Goal: Task Accomplishment & Management: Manage account settings

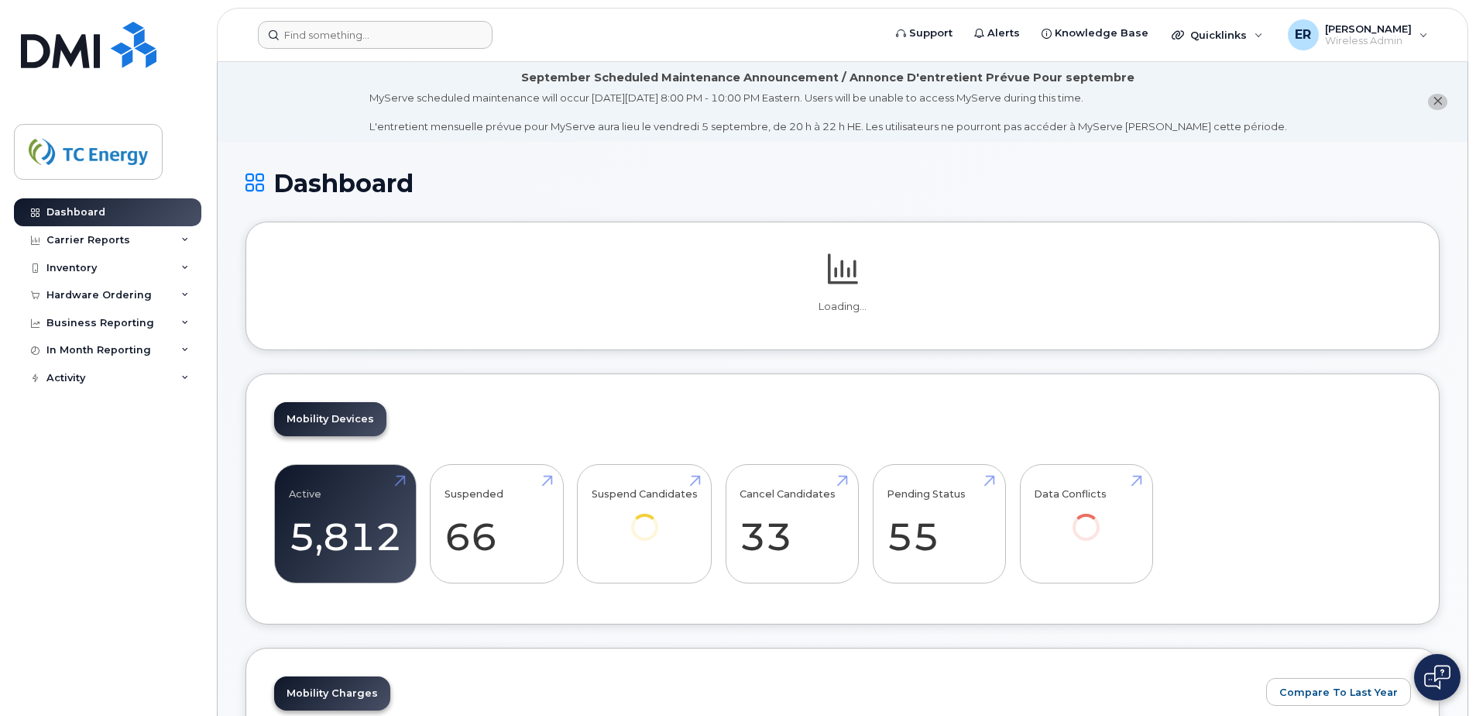
click at [324, 51] on header "Support Alerts Knowledge Base Quicklinks Suspend / Cancel Device Change SIM Car…" at bounding box center [842, 35] width 1251 height 54
click at [331, 42] on input at bounding box center [375, 35] width 235 height 28
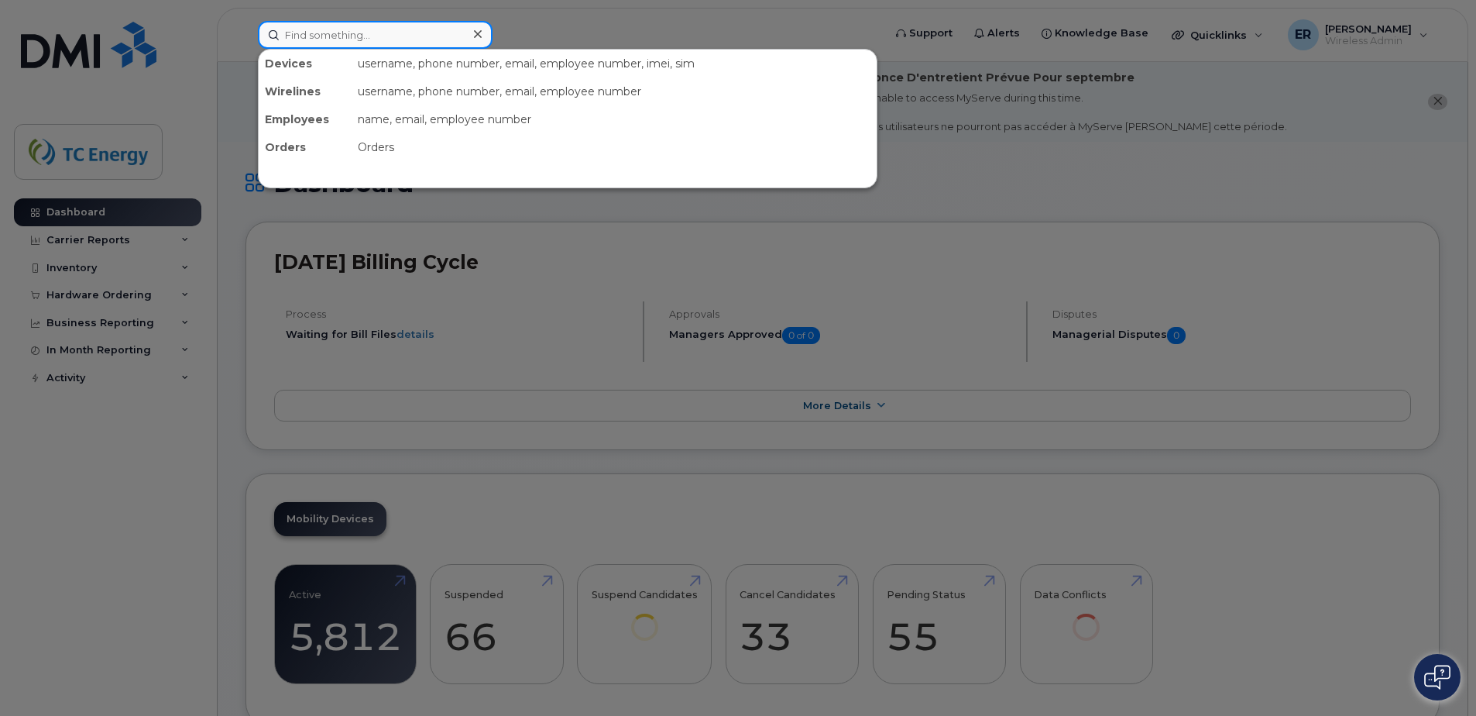
paste input "Er7459RoEr7459Ro"
type input "Er7459RoEr7459Ro"
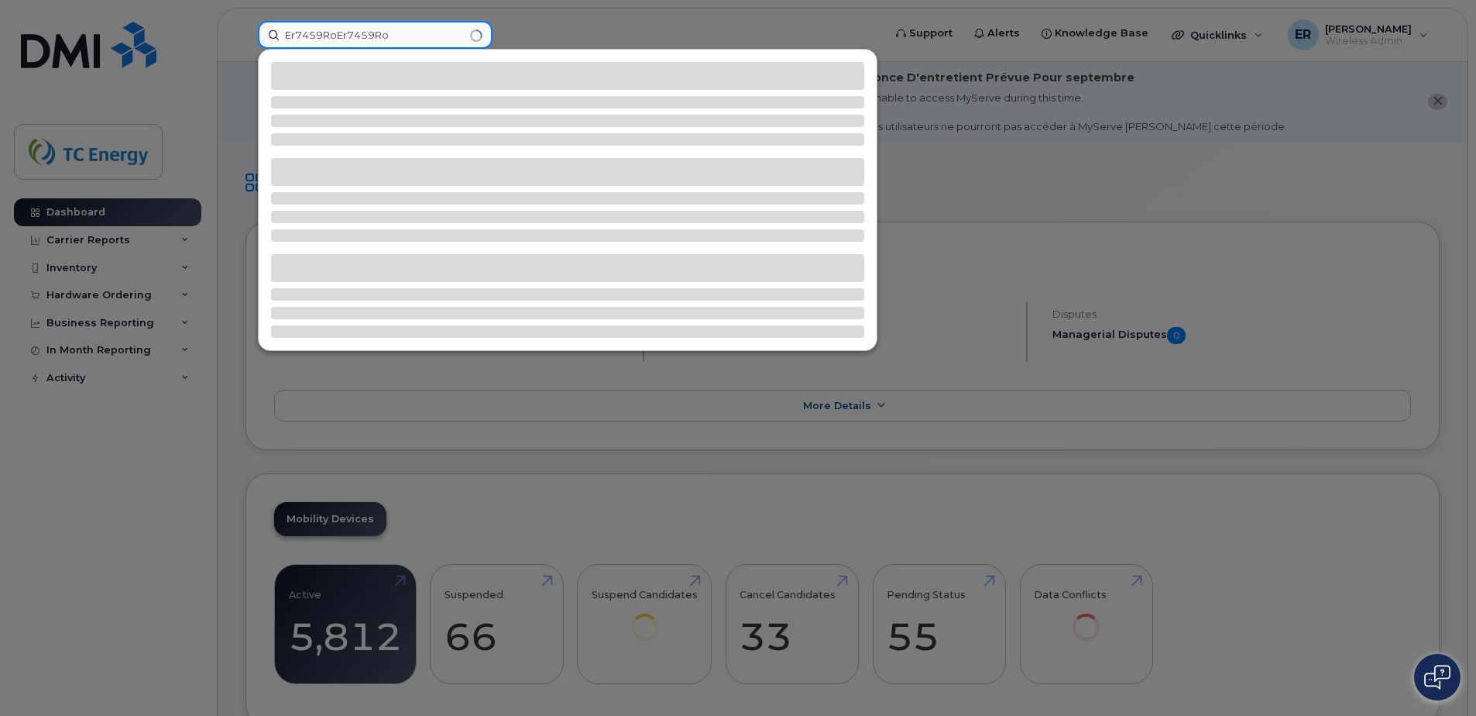
drag, startPoint x: 407, startPoint y: 40, endPoint x: 119, endPoint y: 39, distance: 287.3
click at [245, 39] on div "Er7459RoEr7459Ro" at bounding box center [565, 35] width 640 height 28
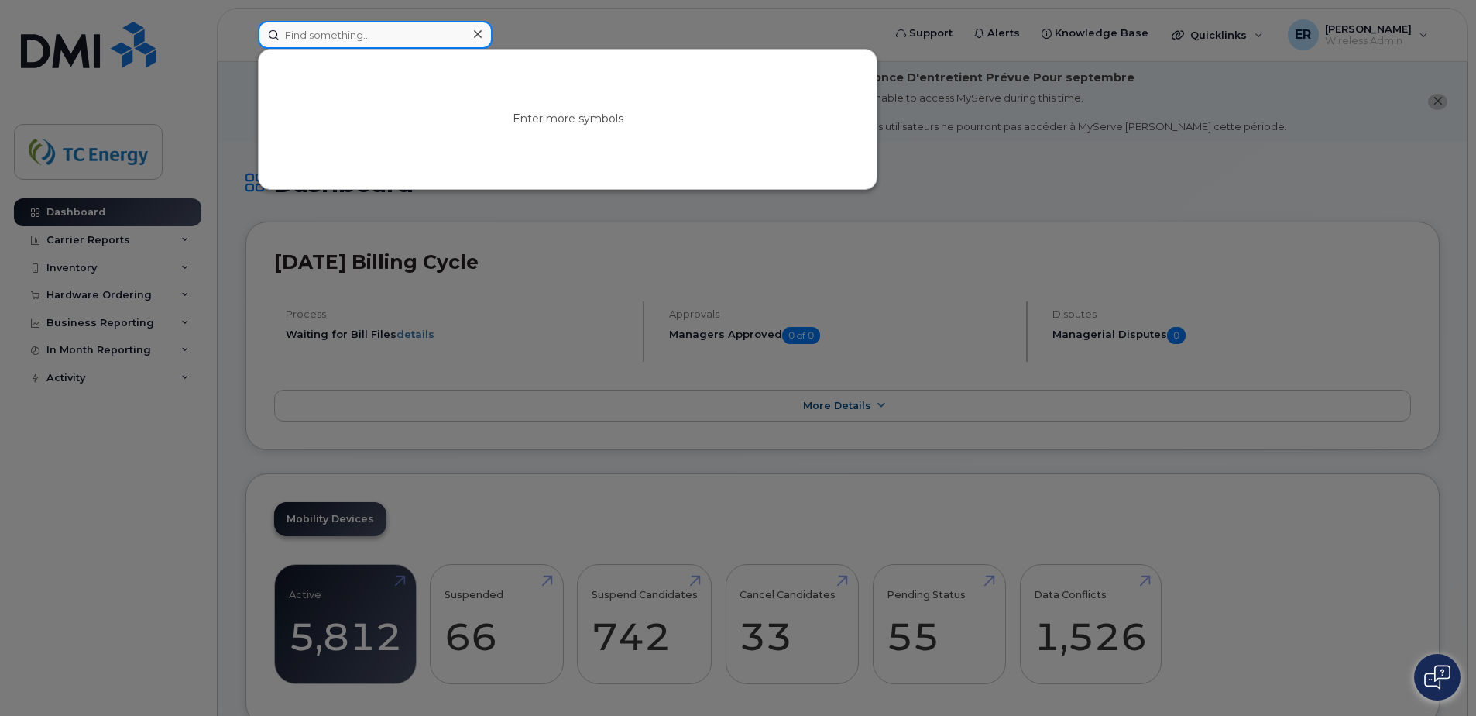
click at [361, 34] on input at bounding box center [375, 35] width 235 height 28
paste input "5651096160"
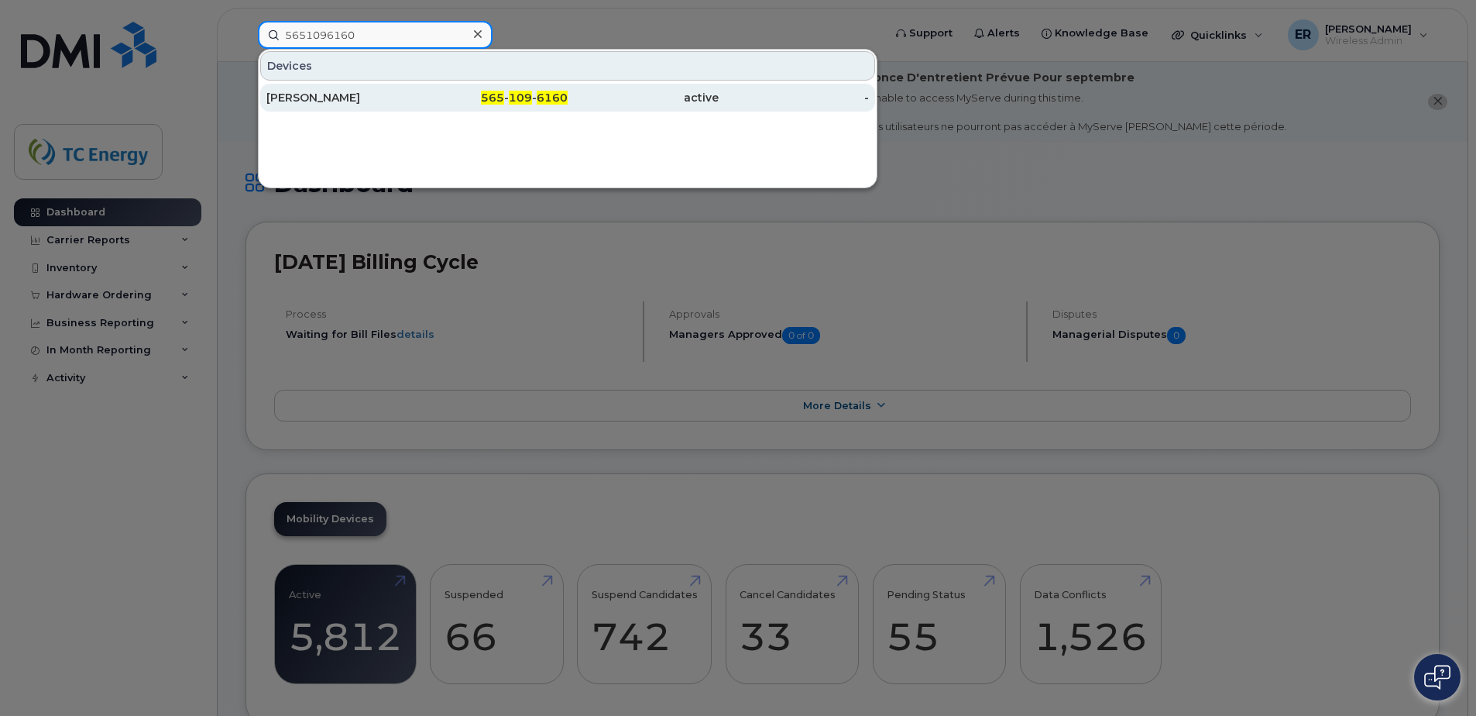
type input "5651096160"
click at [377, 100] on div "Brenda Garzon" at bounding box center [341, 97] width 151 height 15
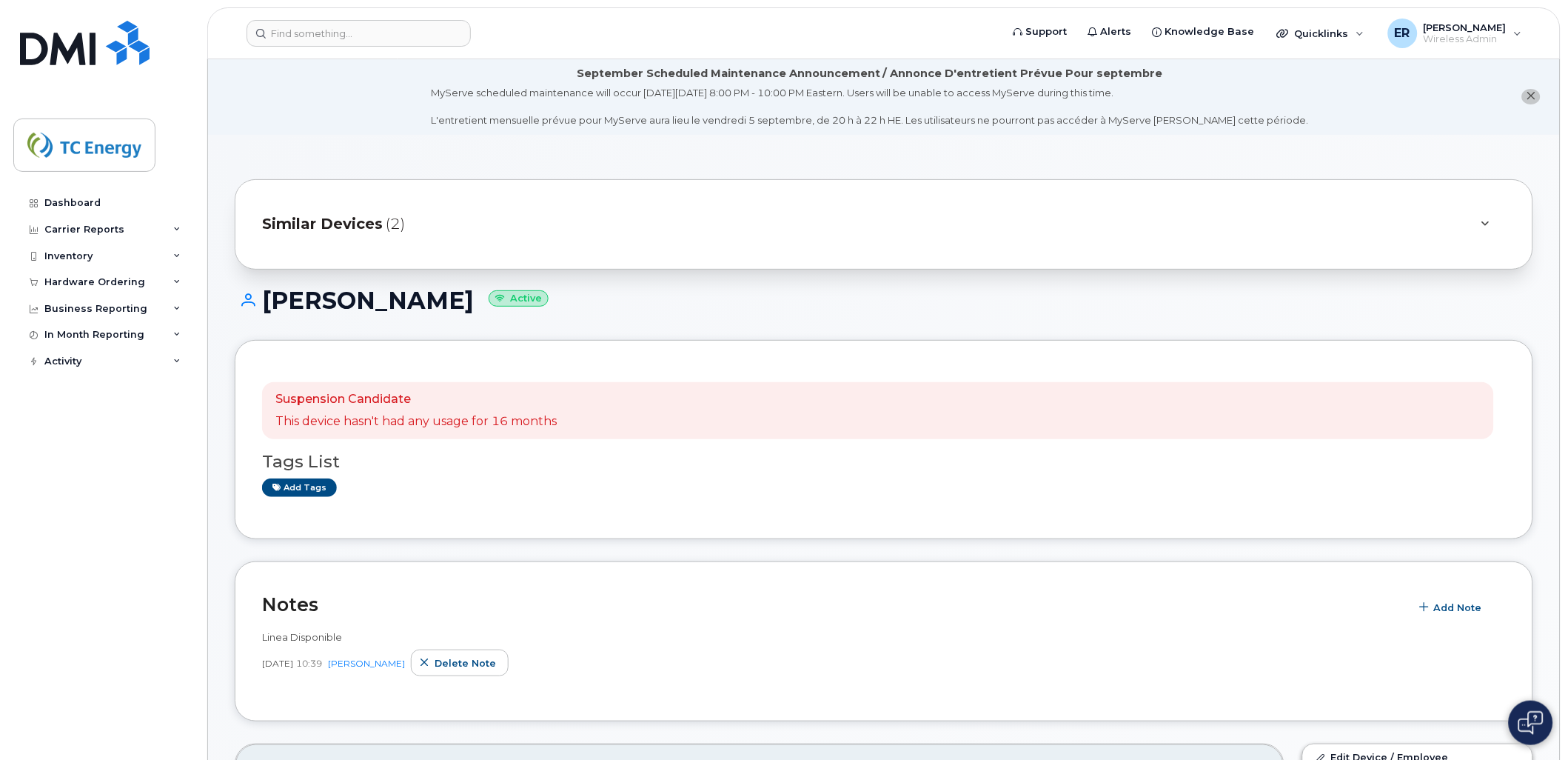
scroll to position [493, 0]
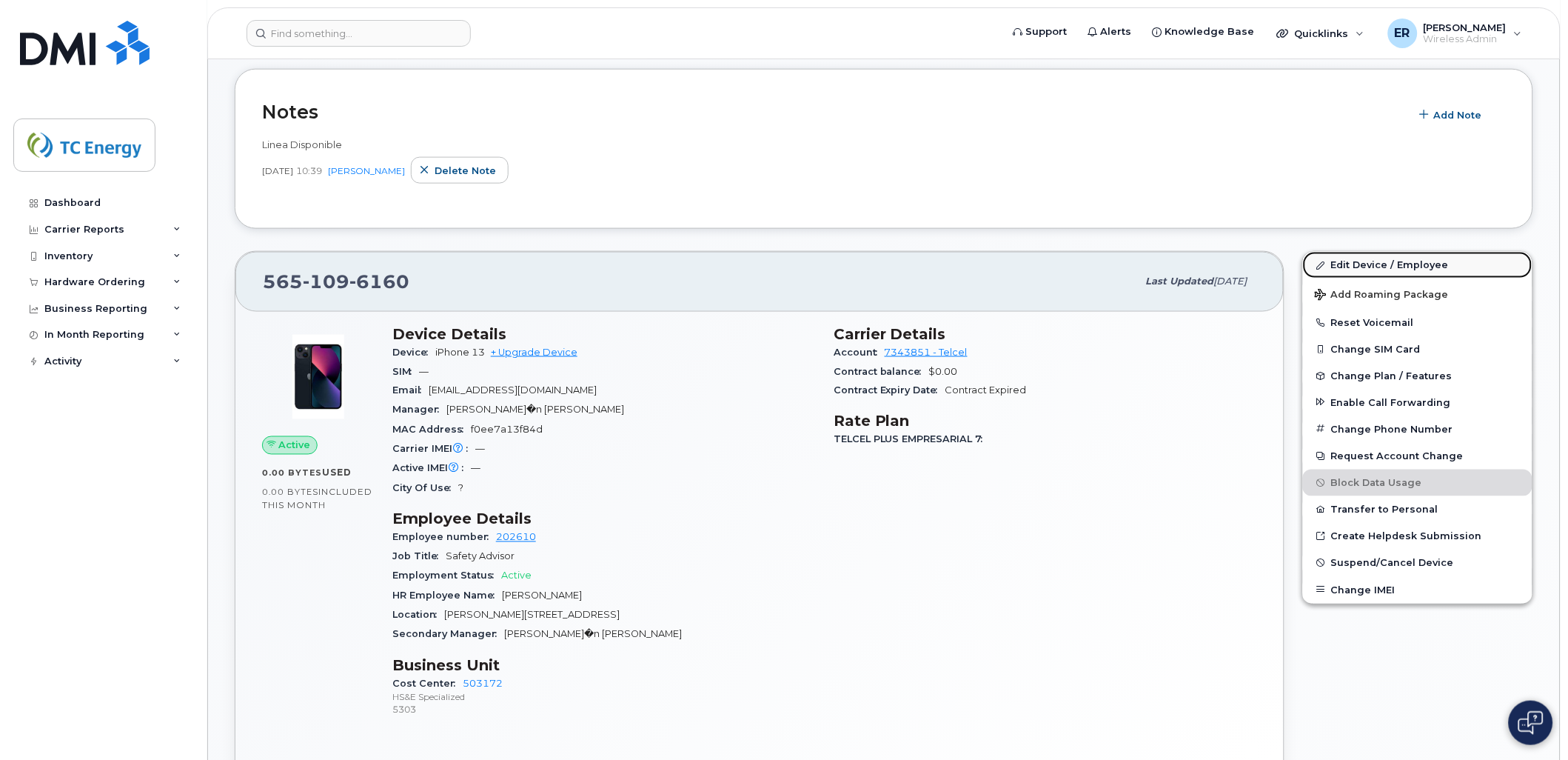
click at [1381, 268] on link "Edit Device / Employee" at bounding box center [1418, 265] width 229 height 27
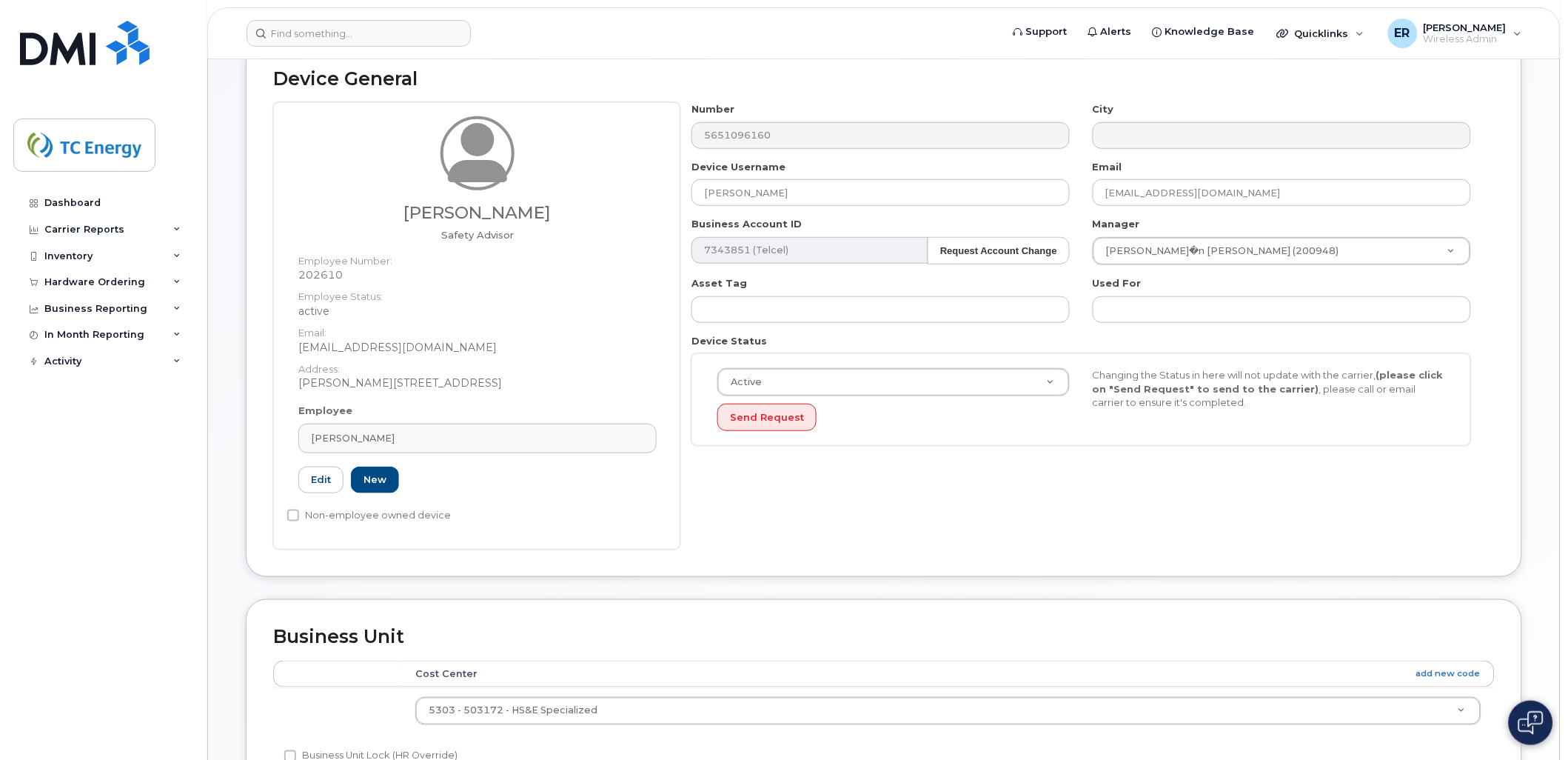
scroll to position [164, 0]
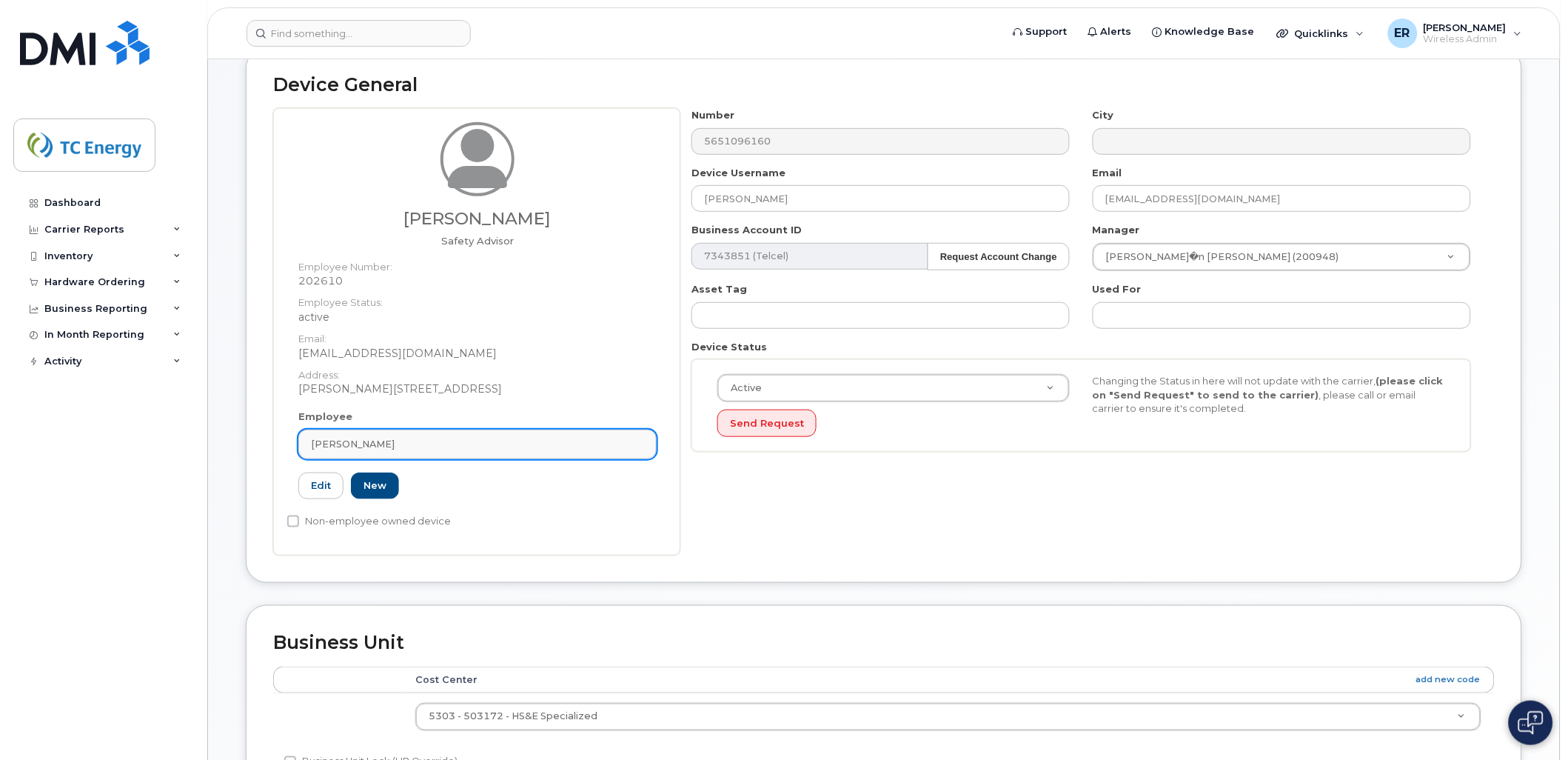
click at [520, 437] on div "[PERSON_NAME]" at bounding box center [477, 444] width 333 height 14
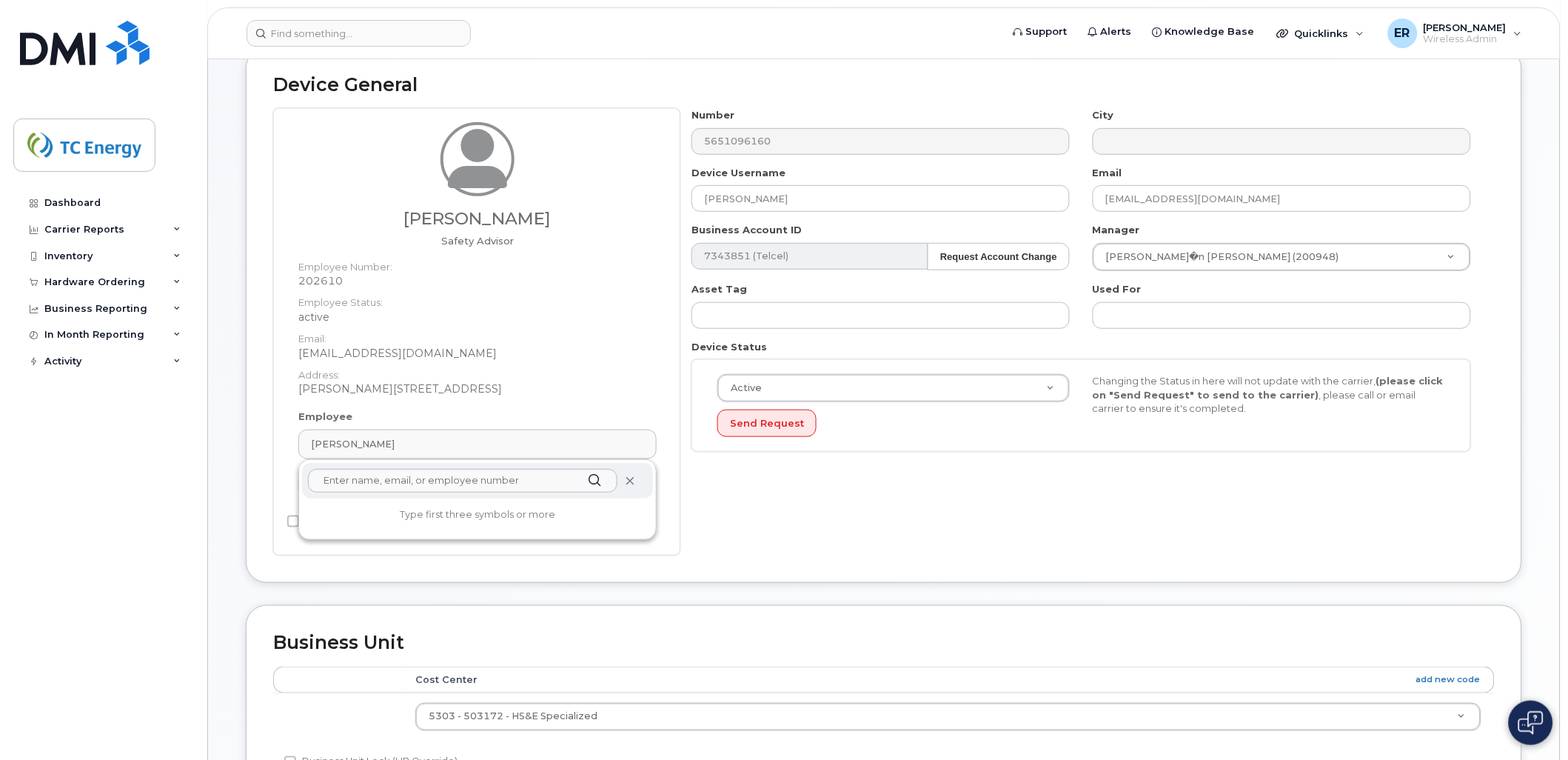
click at [632, 477] on icon at bounding box center [630, 481] width 10 height 10
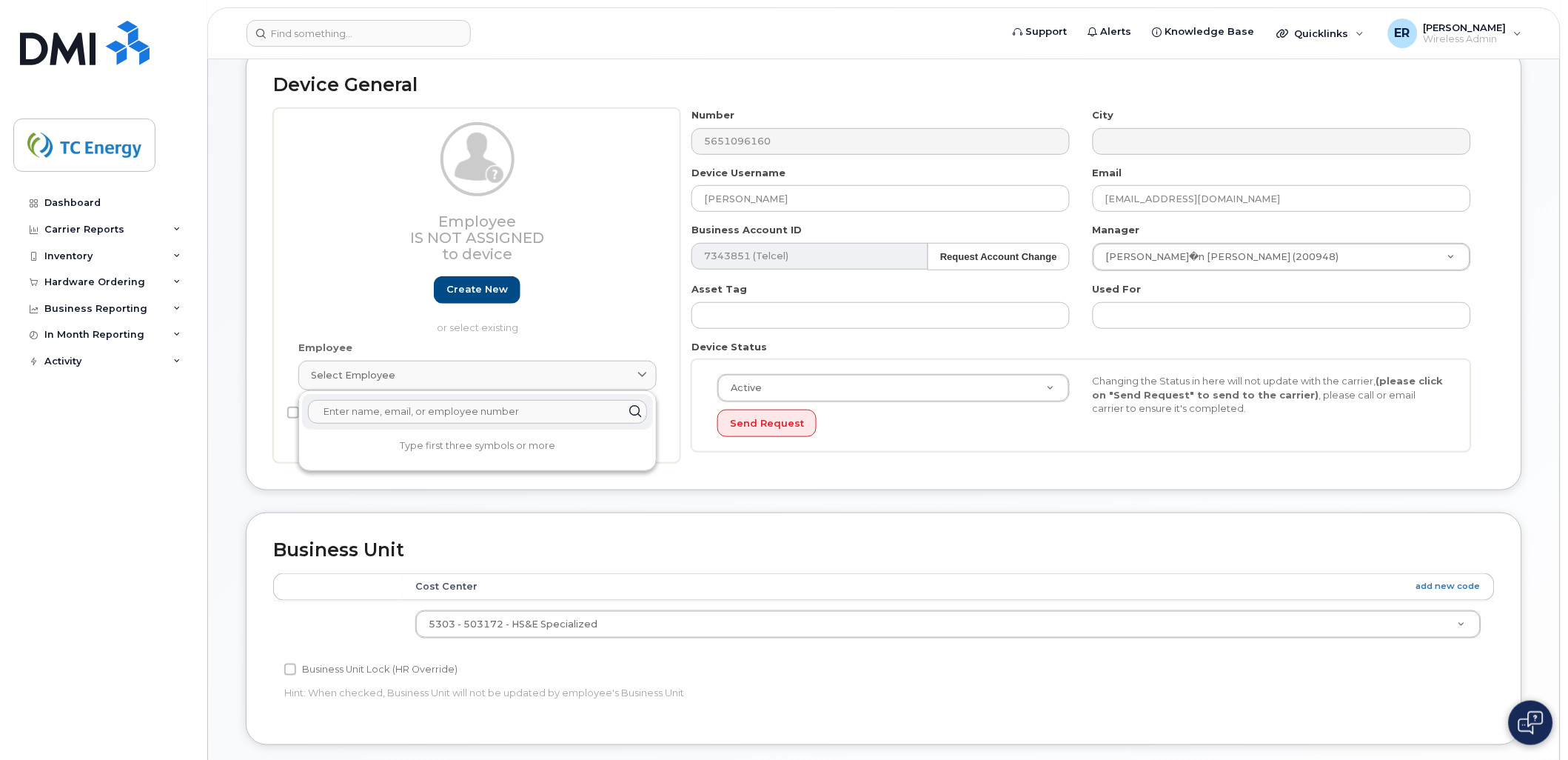
click at [403, 411] on input "text" at bounding box center [477, 411] width 339 height 24
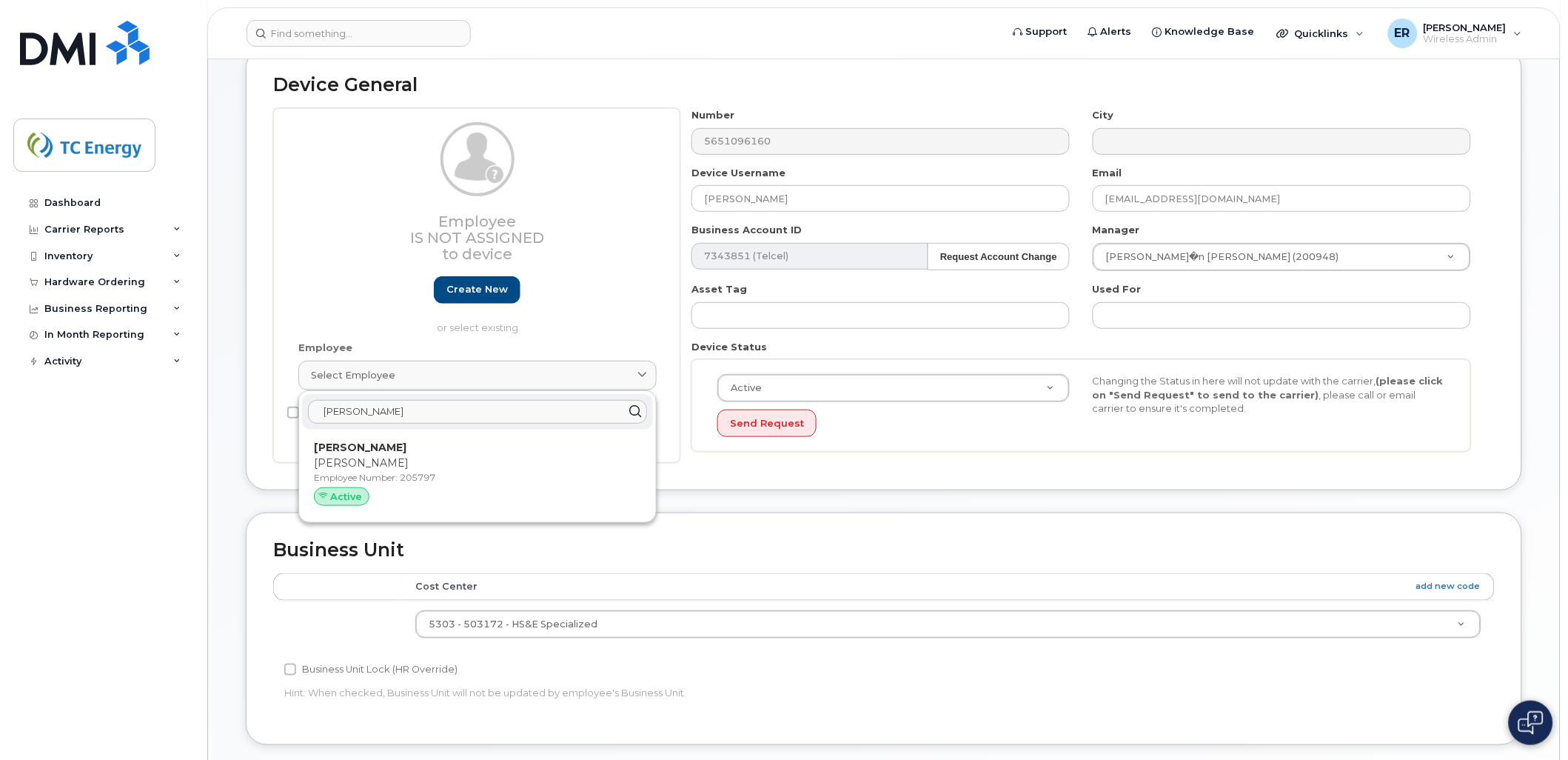
type input "claudia ruiz"
click at [362, 470] on p "Employee Number: 205797" at bounding box center [477, 477] width 327 height 13
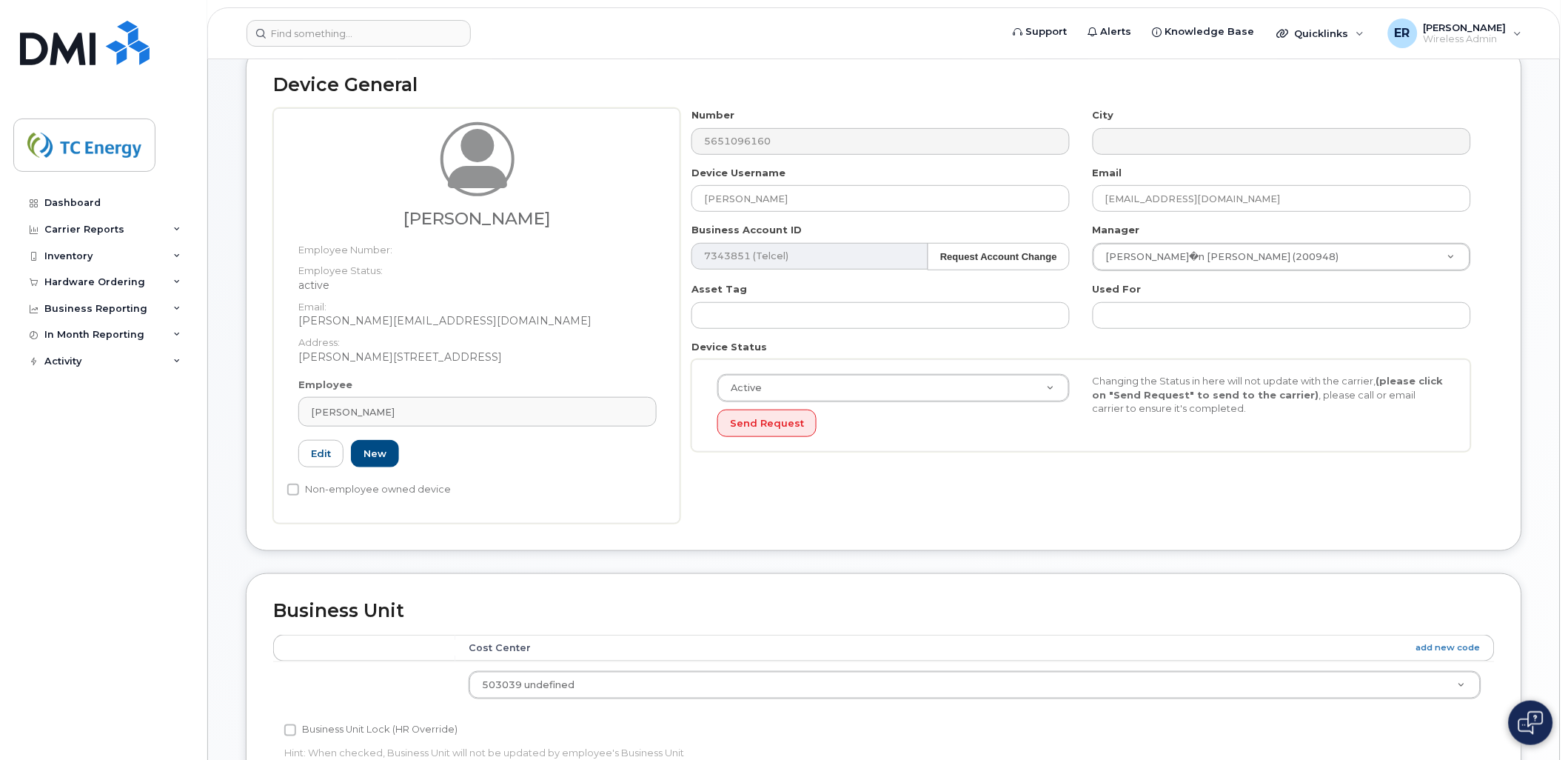
type input "205797"
type input "Claudia Ruiz Amaya"
type input "claudia_ruiz@tcenergy.com"
type input "4119959"
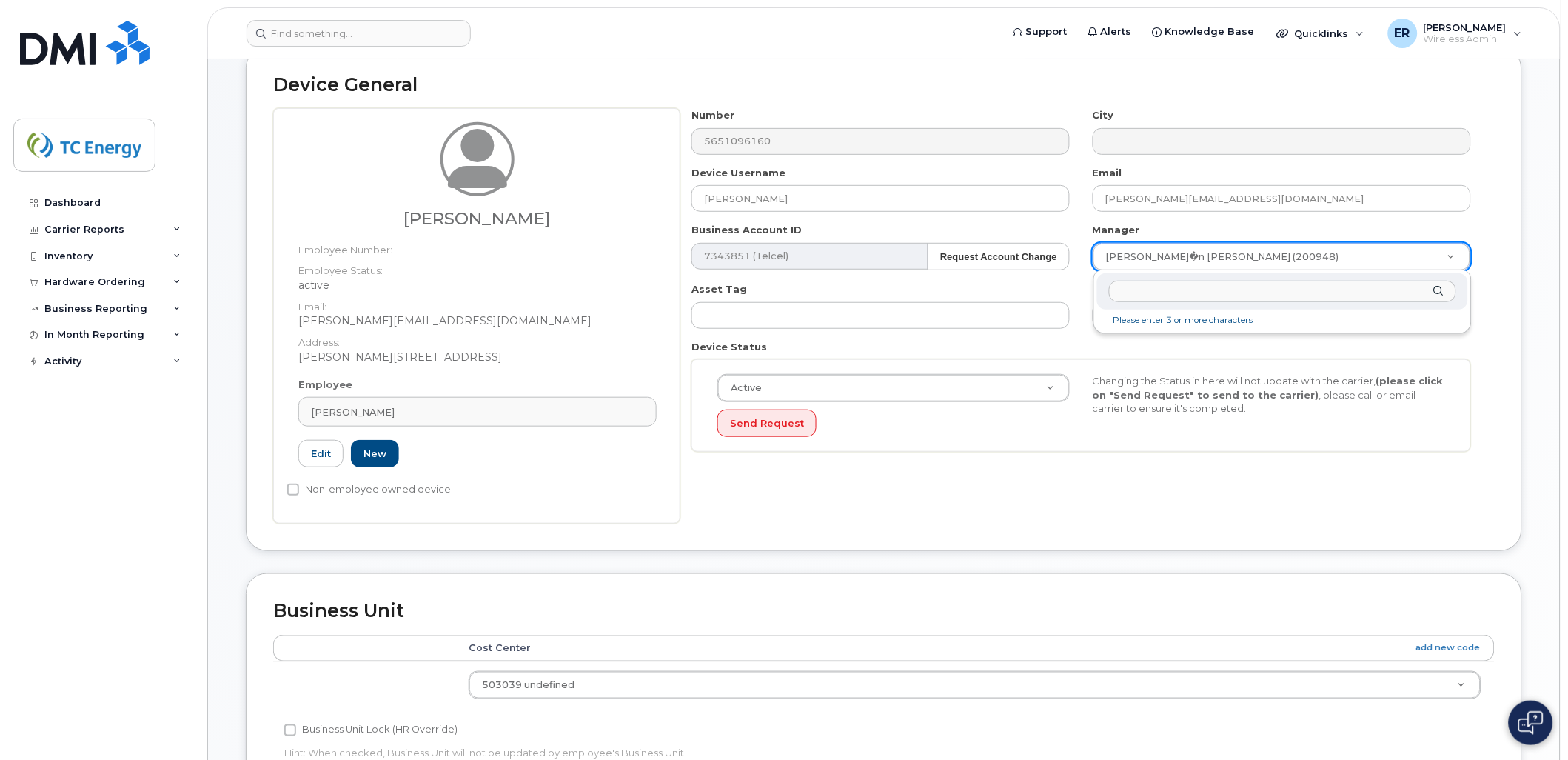
click at [1202, 293] on input "text" at bounding box center [1282, 291] width 347 height 21
type input "d"
type input "v"
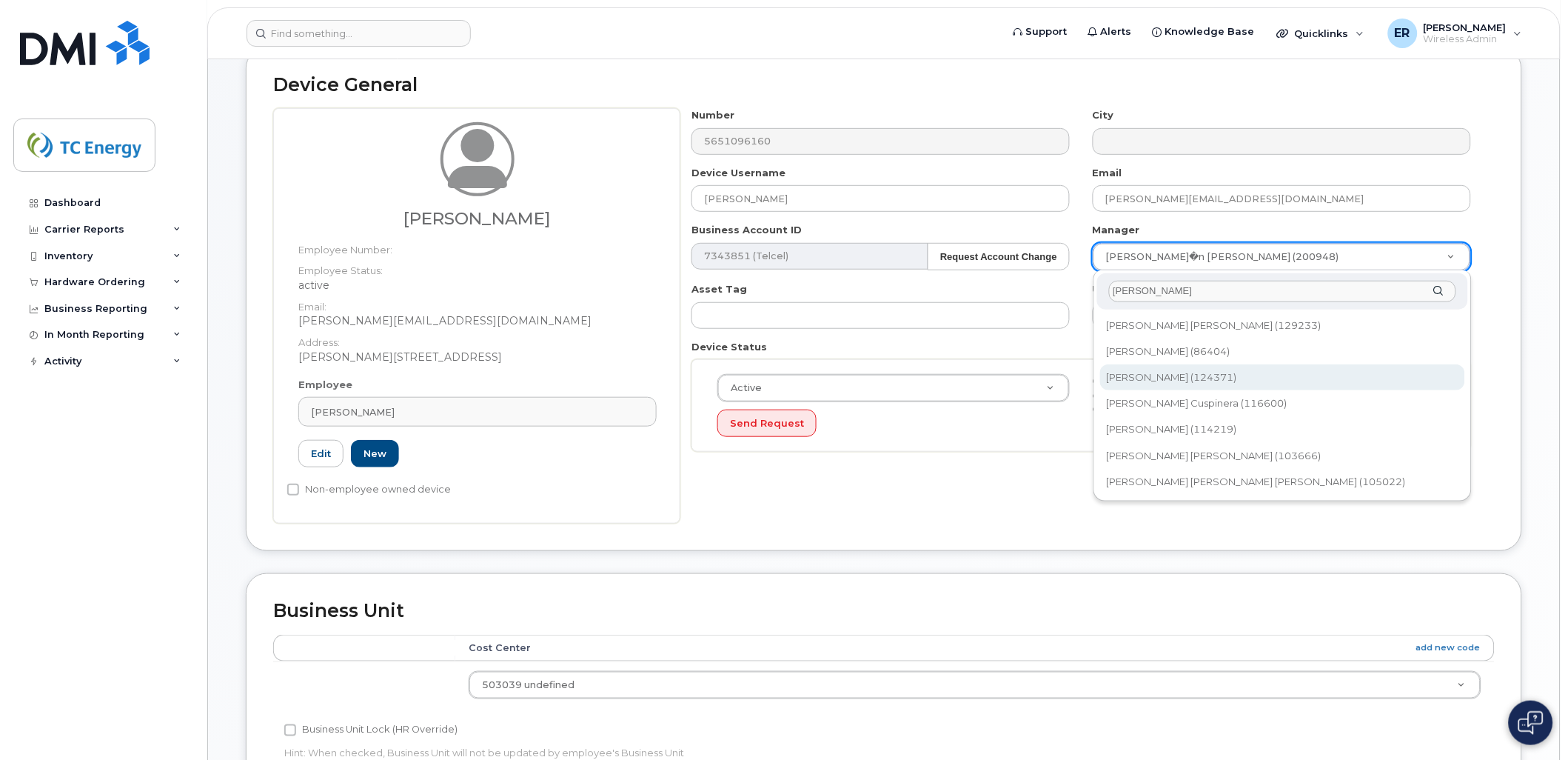
click at [1164, 284] on input "Victor" at bounding box center [1282, 291] width 347 height 21
drag, startPoint x: 1164, startPoint y: 287, endPoint x: 1092, endPoint y: 287, distance: 72.0
click at [1094, 287] on div "Victor Victor Alonso Serrano Neri (129233) Victor Cabrejo (86404) Victor Flores…" at bounding box center [1283, 386] width 379 height 231
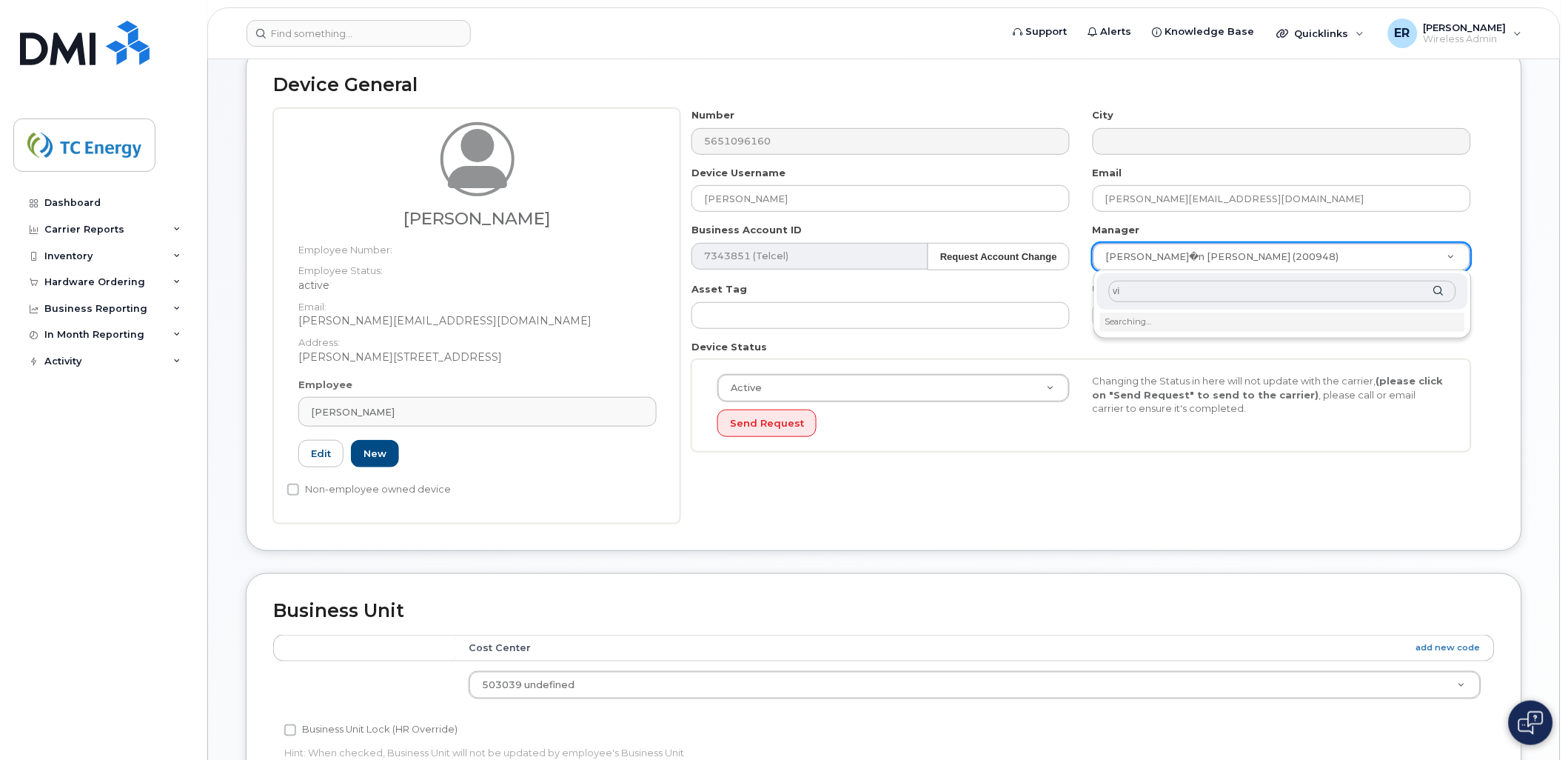
type input "v"
type input "victor alo"
type input "1521112"
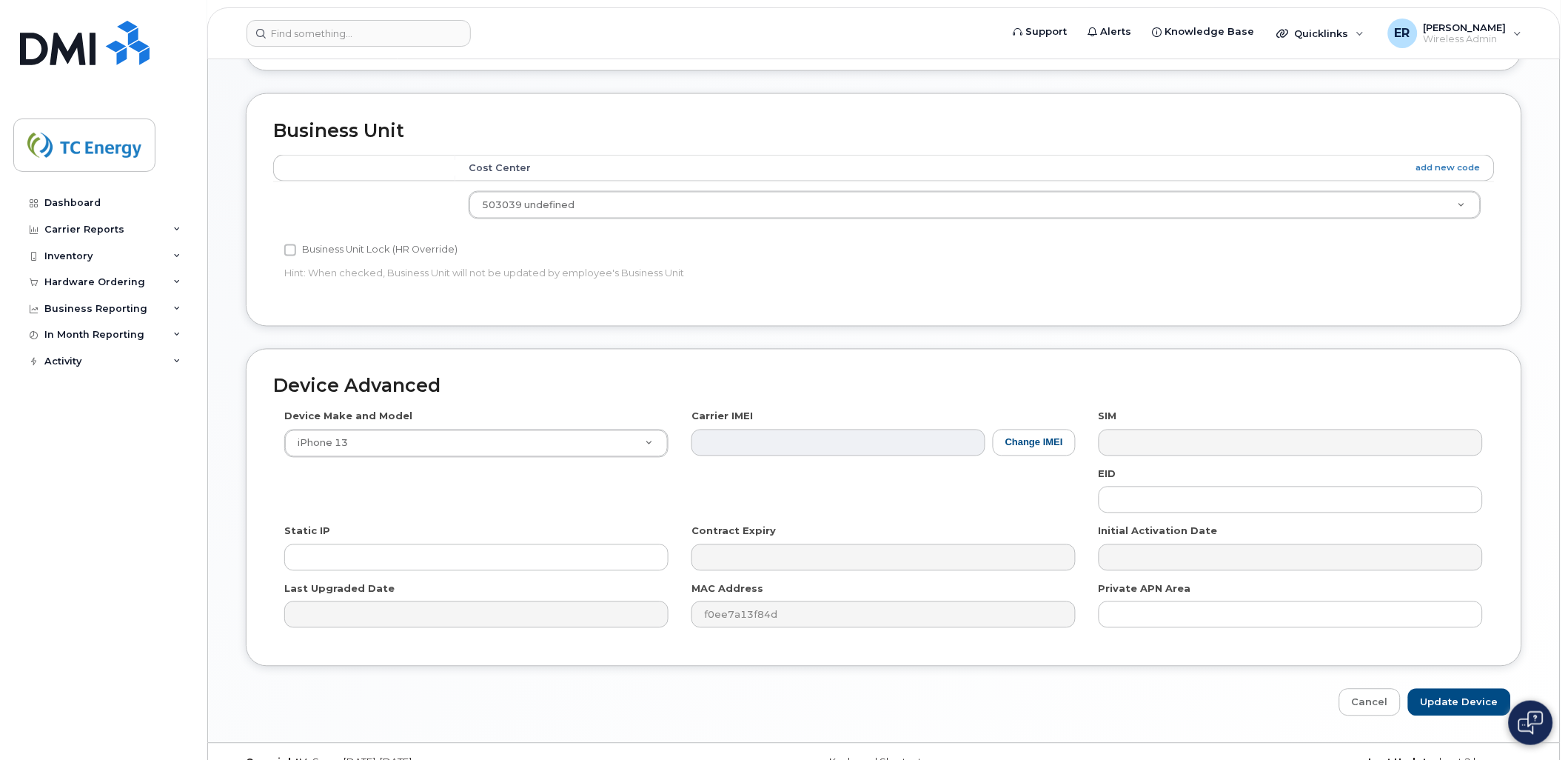
scroll to position [675, 0]
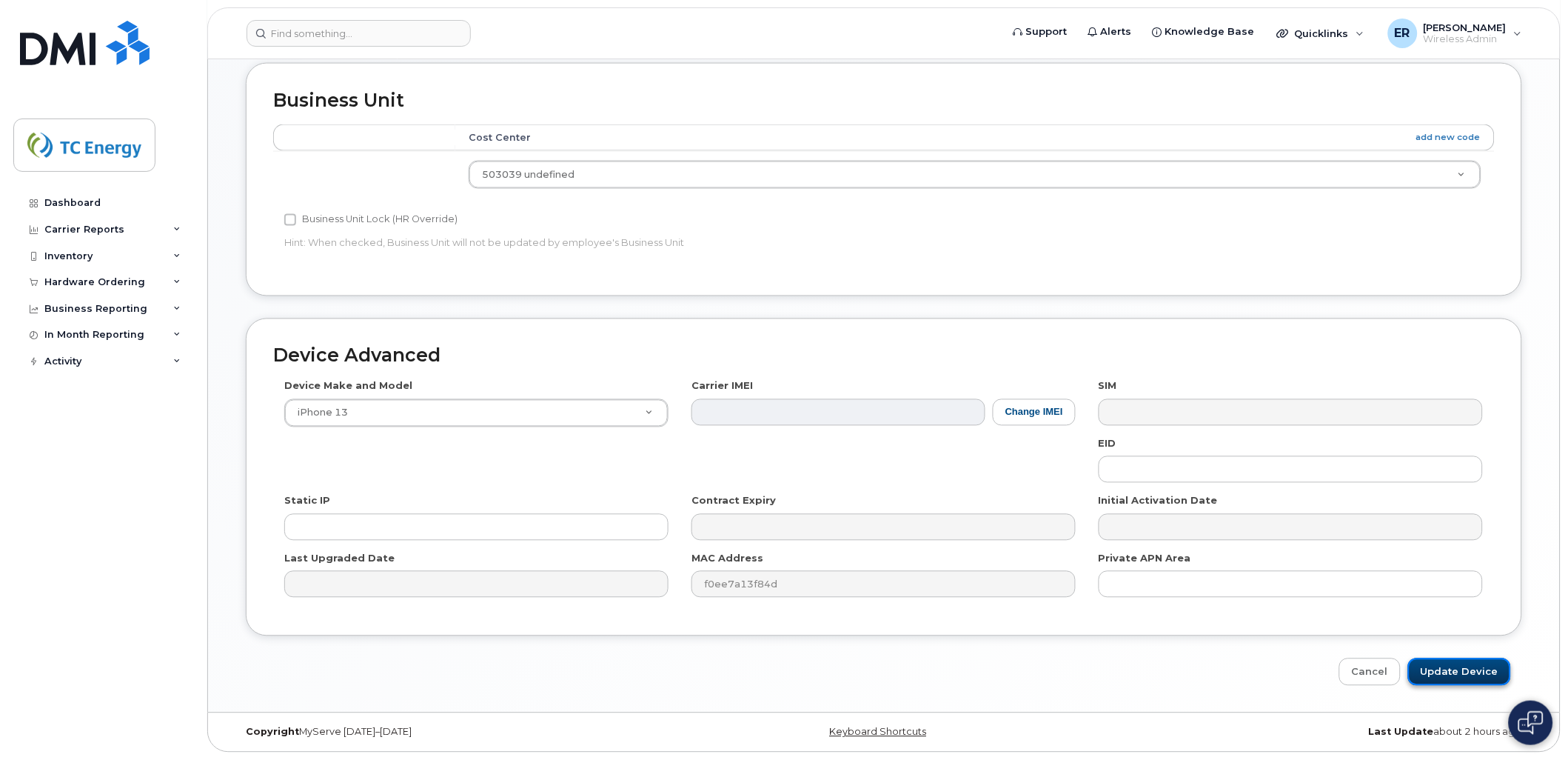
click at [1495, 671] on input "Update Device" at bounding box center [1460, 671] width 103 height 28
type input "Saving..."
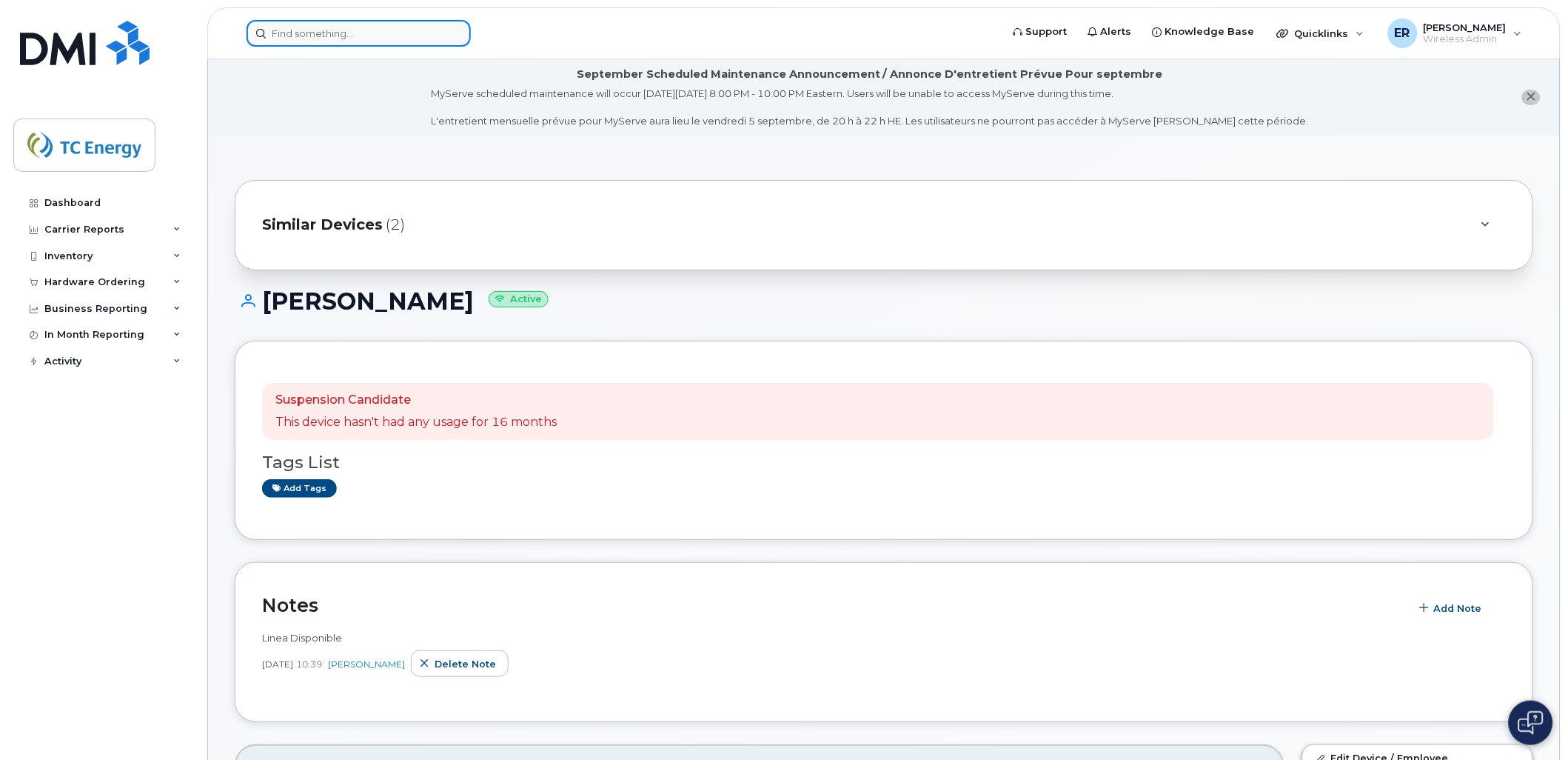
click at [343, 21] on input at bounding box center [359, 33] width 225 height 27
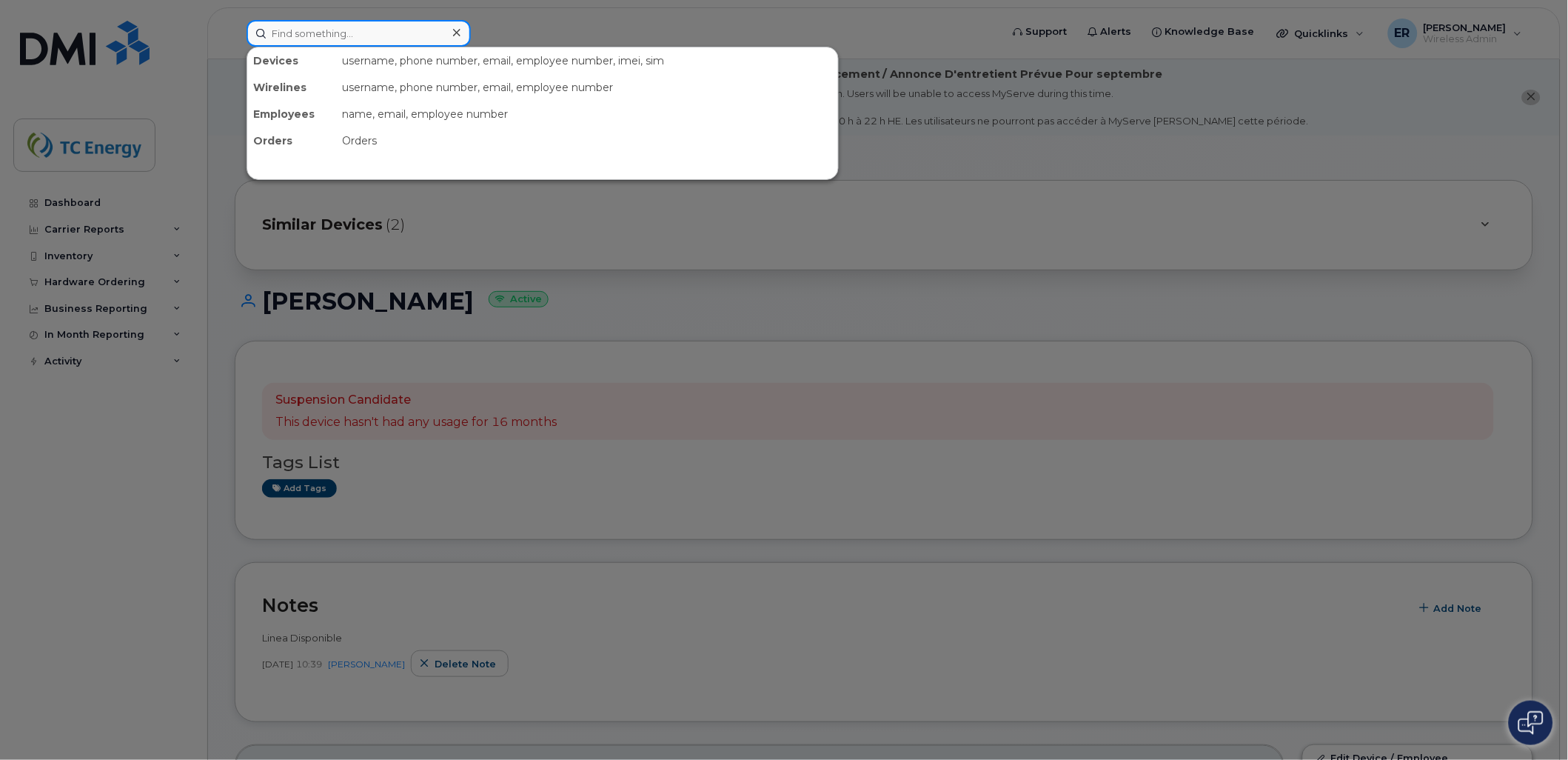
paste input "5625747911"
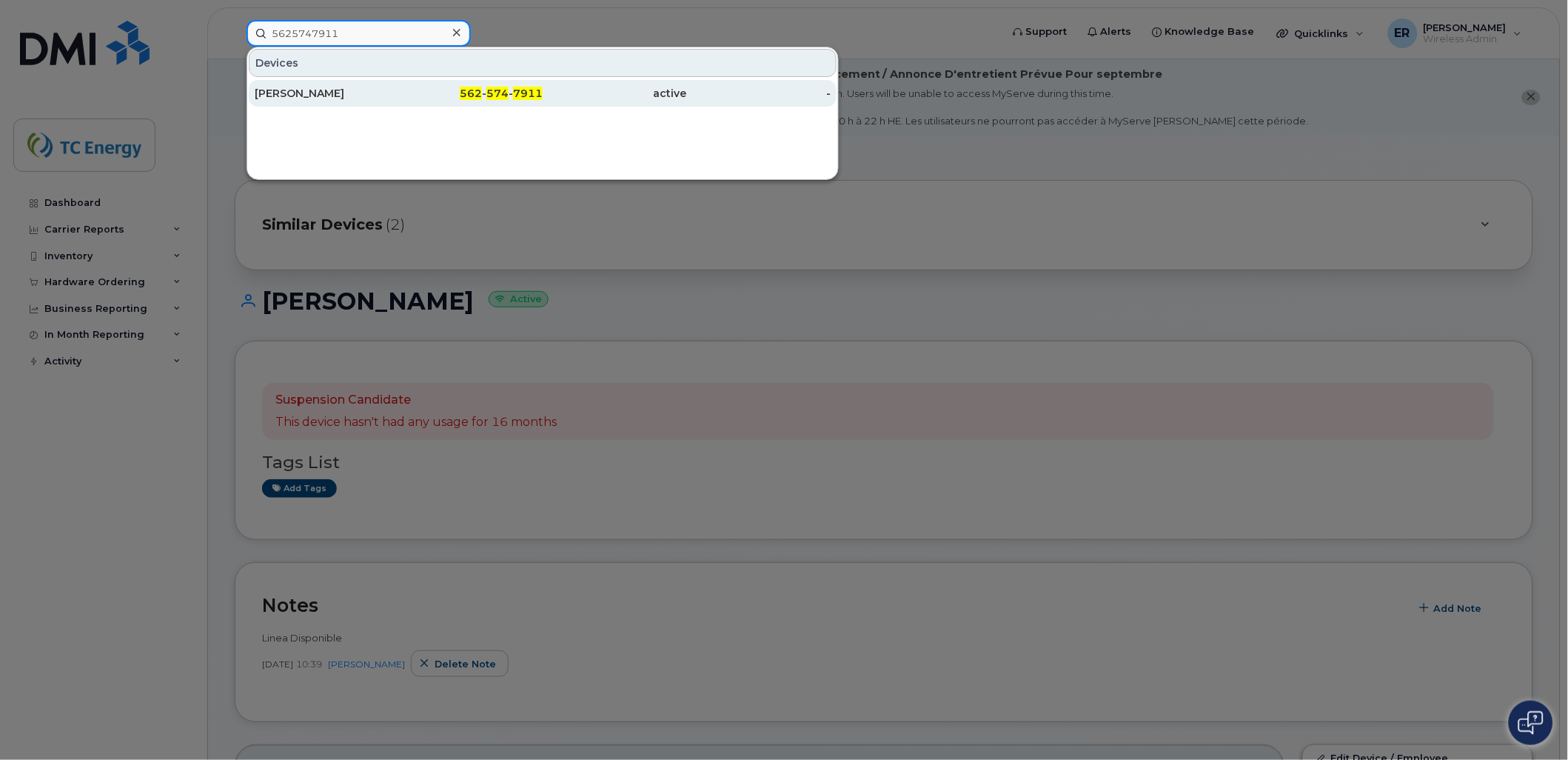
type input "5625747911"
click at [330, 89] on div "Morayma Janeth Munoz" at bounding box center [326, 93] width 144 height 14
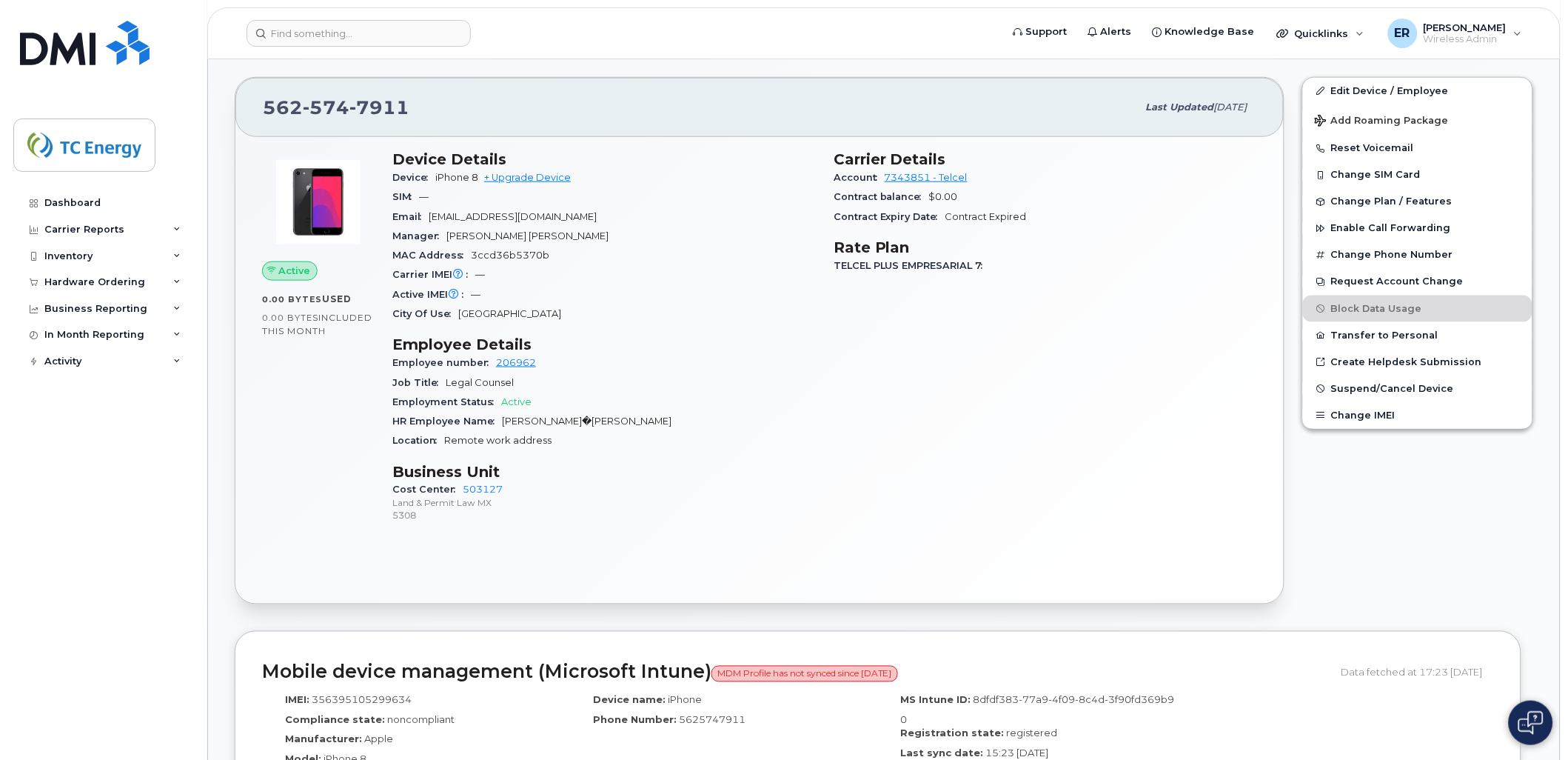
scroll to position [164, 0]
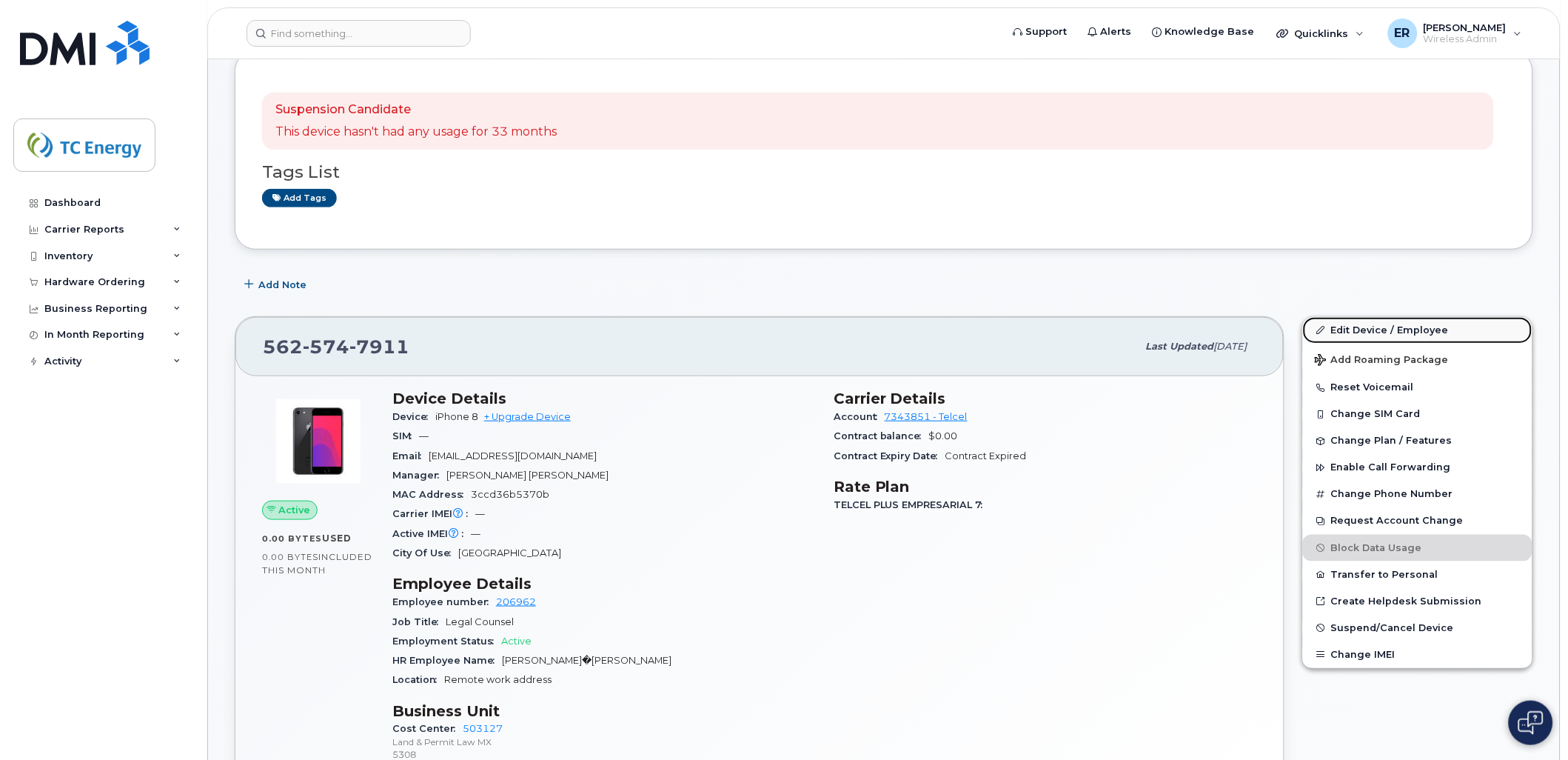
click at [1354, 330] on link "Edit Device / Employee" at bounding box center [1418, 330] width 229 height 27
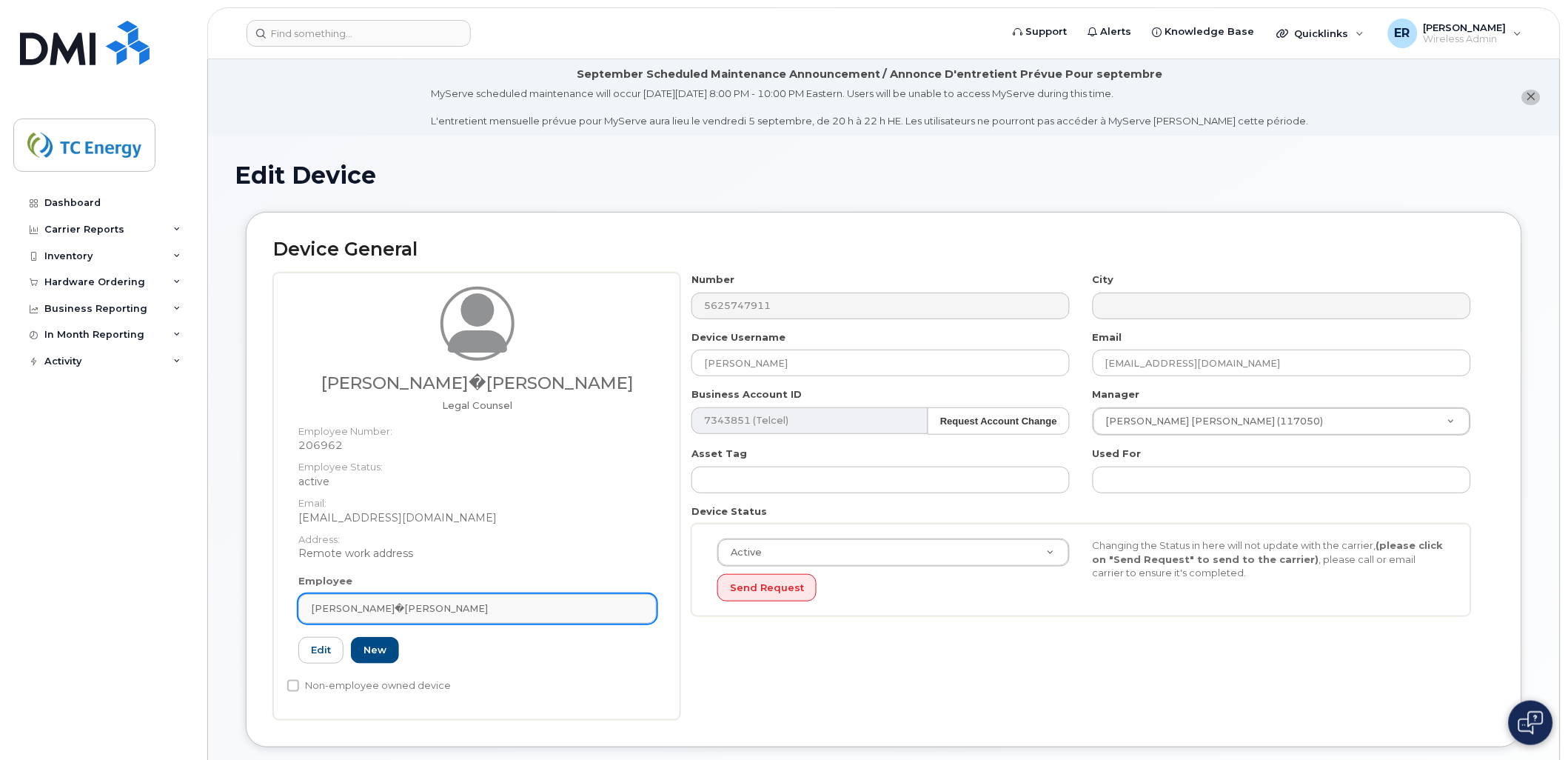
click at [544, 601] on div "Morayma Janeth Mu�oz Duran" at bounding box center [477, 608] width 333 height 14
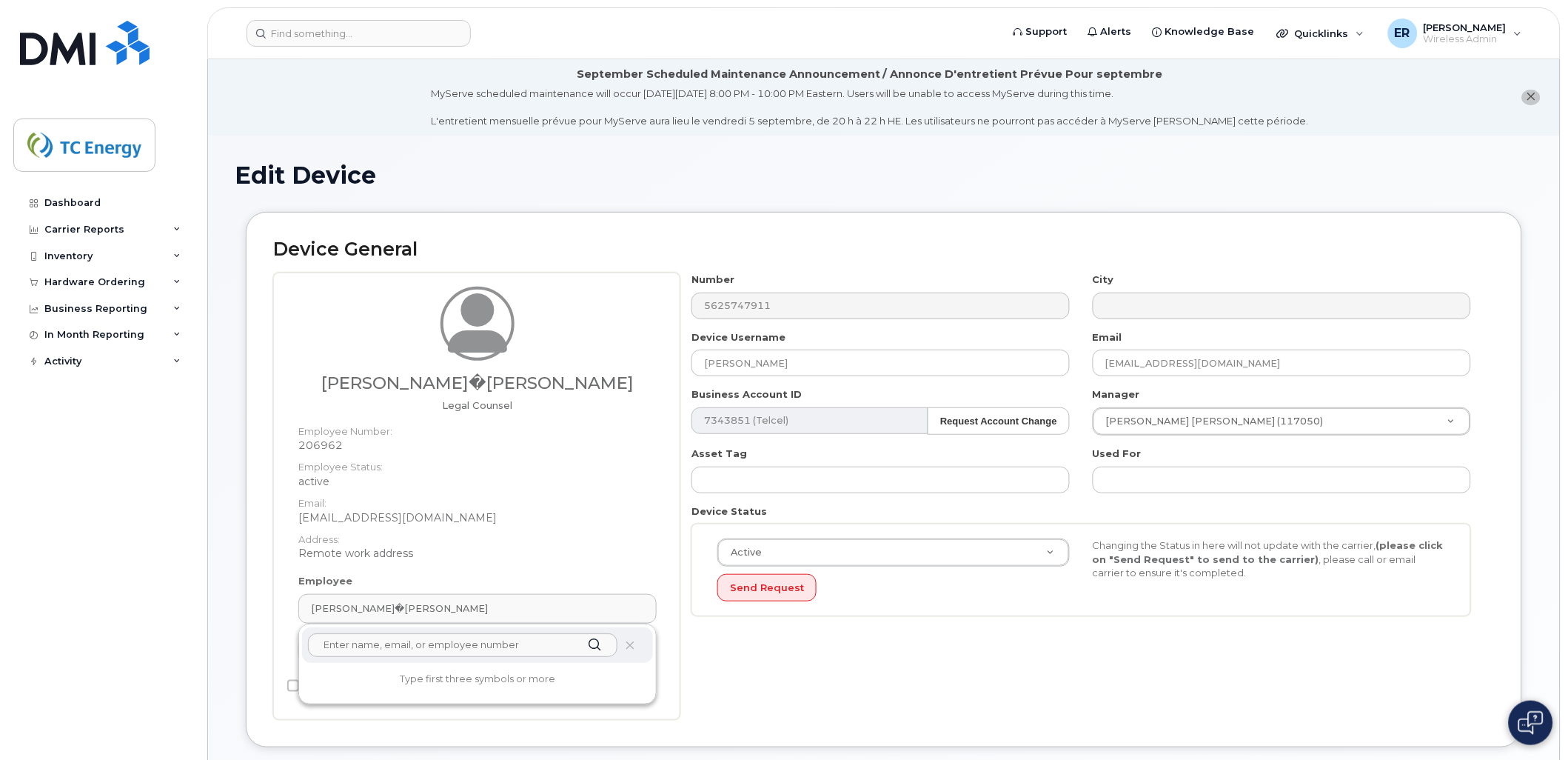
click at [620, 644] on div at bounding box center [477, 644] width 351 height 35
click at [628, 644] on icon at bounding box center [630, 645] width 10 height 10
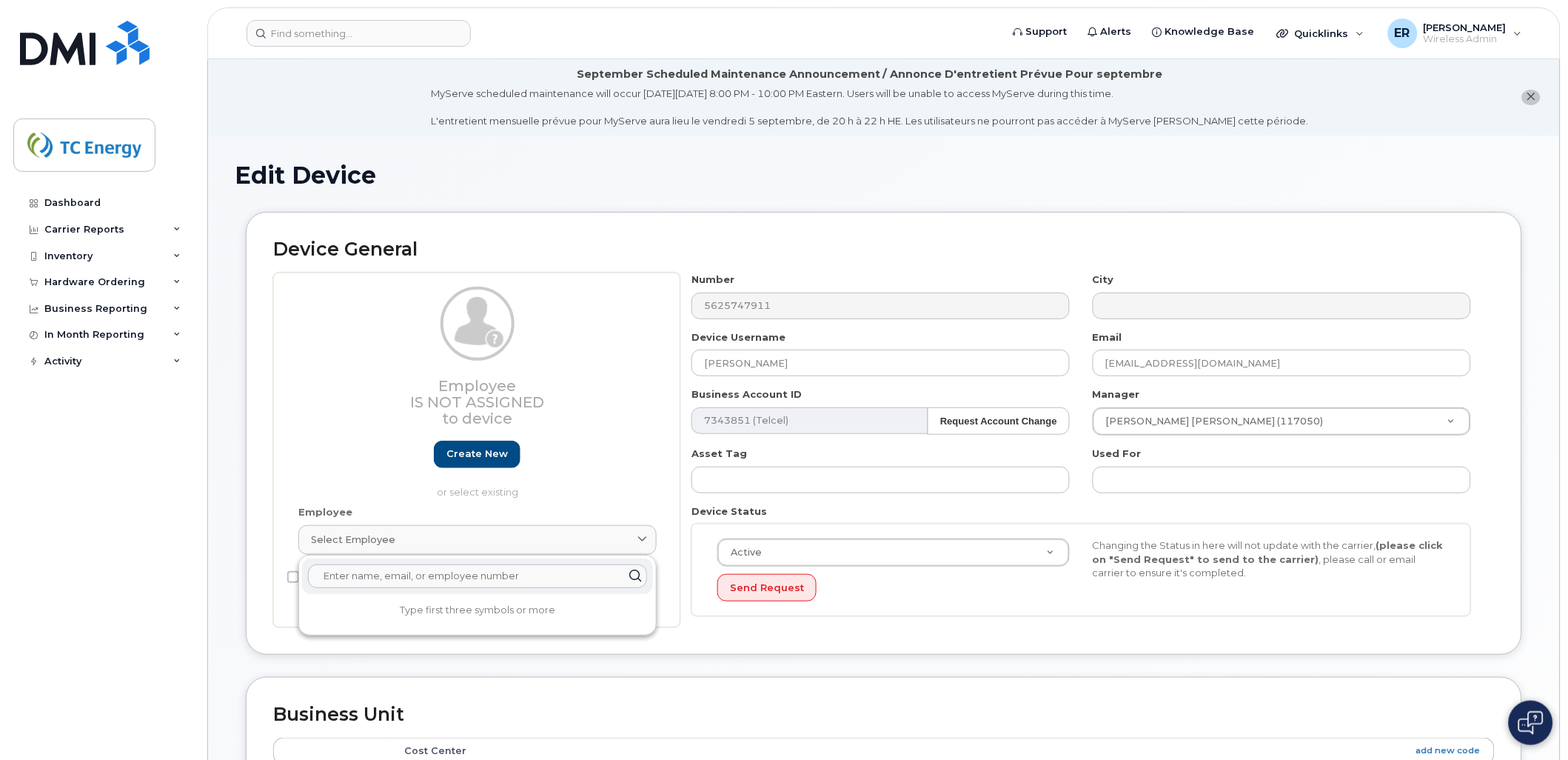
click at [389, 578] on input "text" at bounding box center [477, 575] width 339 height 24
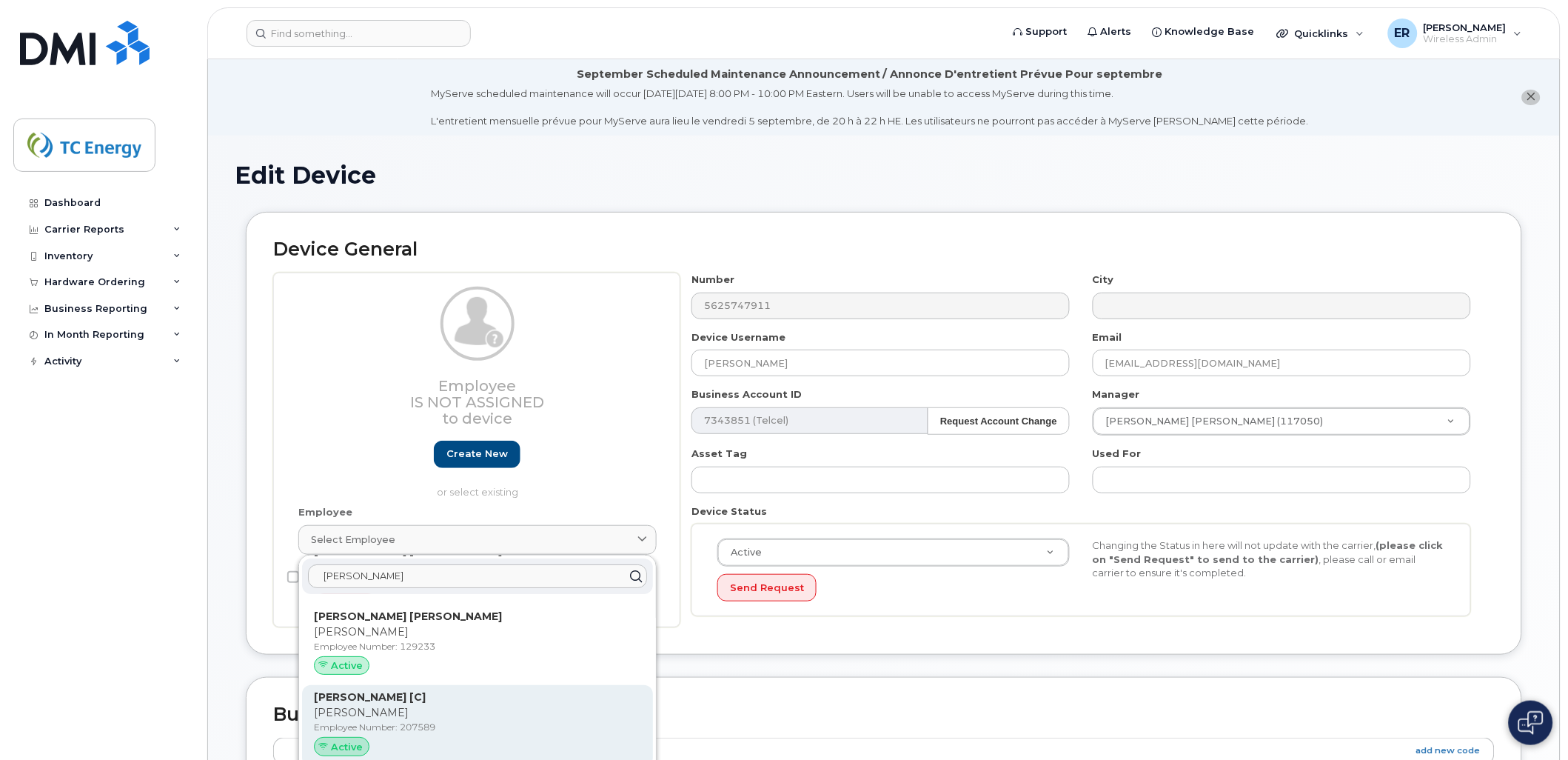
scroll to position [247, 0]
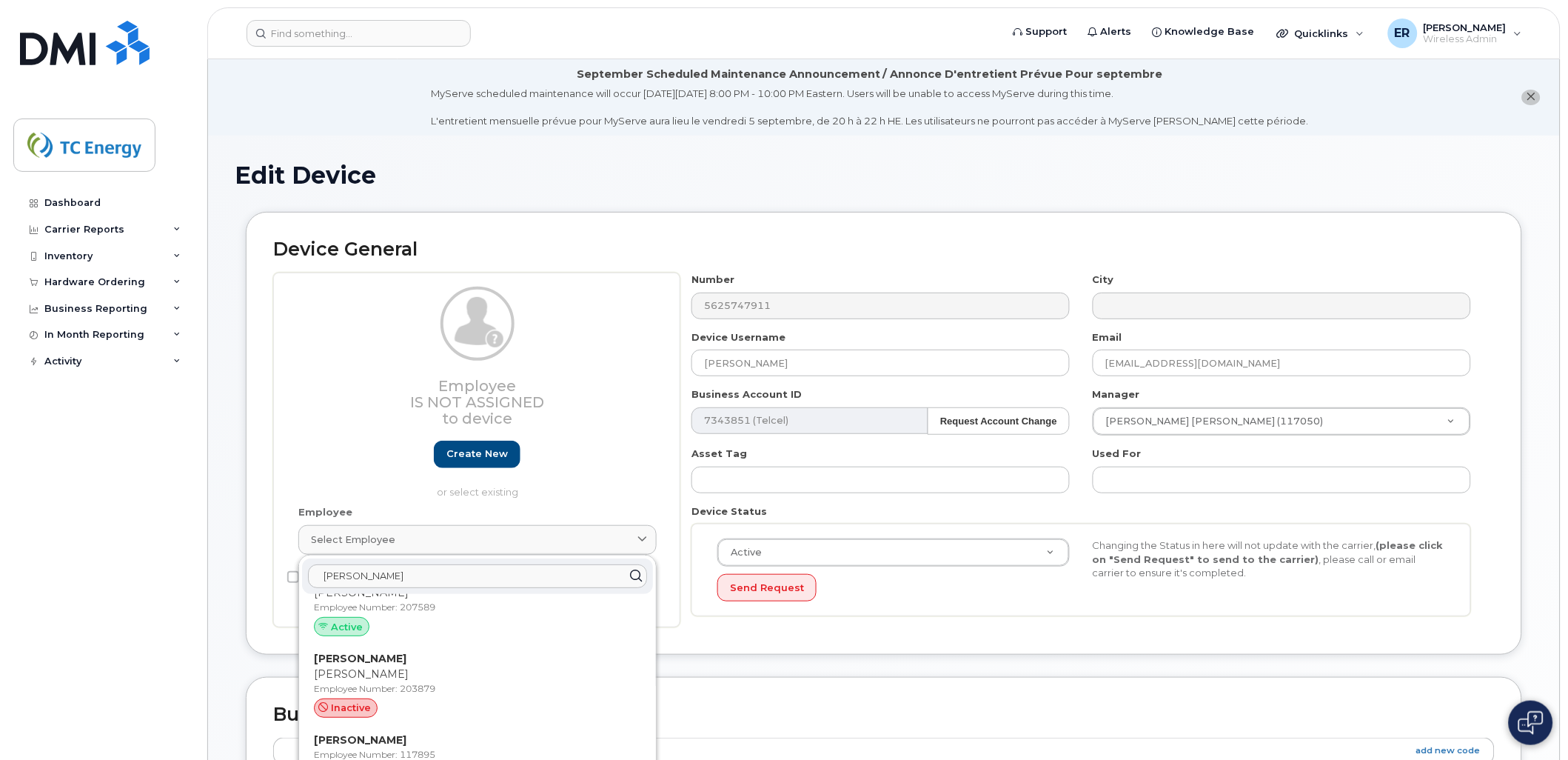
click at [412, 575] on input "victor" at bounding box center [477, 575] width 339 height 24
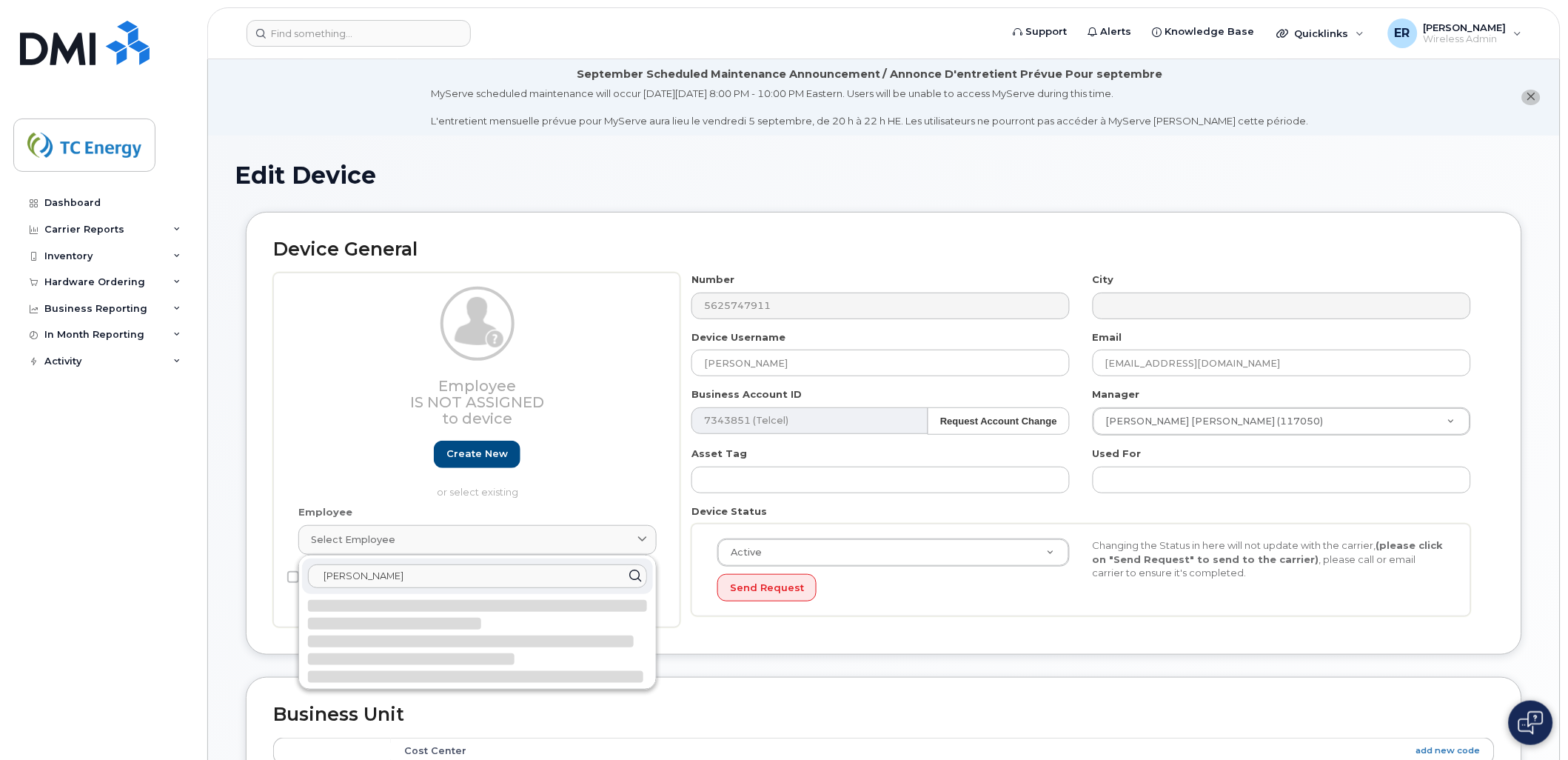
scroll to position [0, 0]
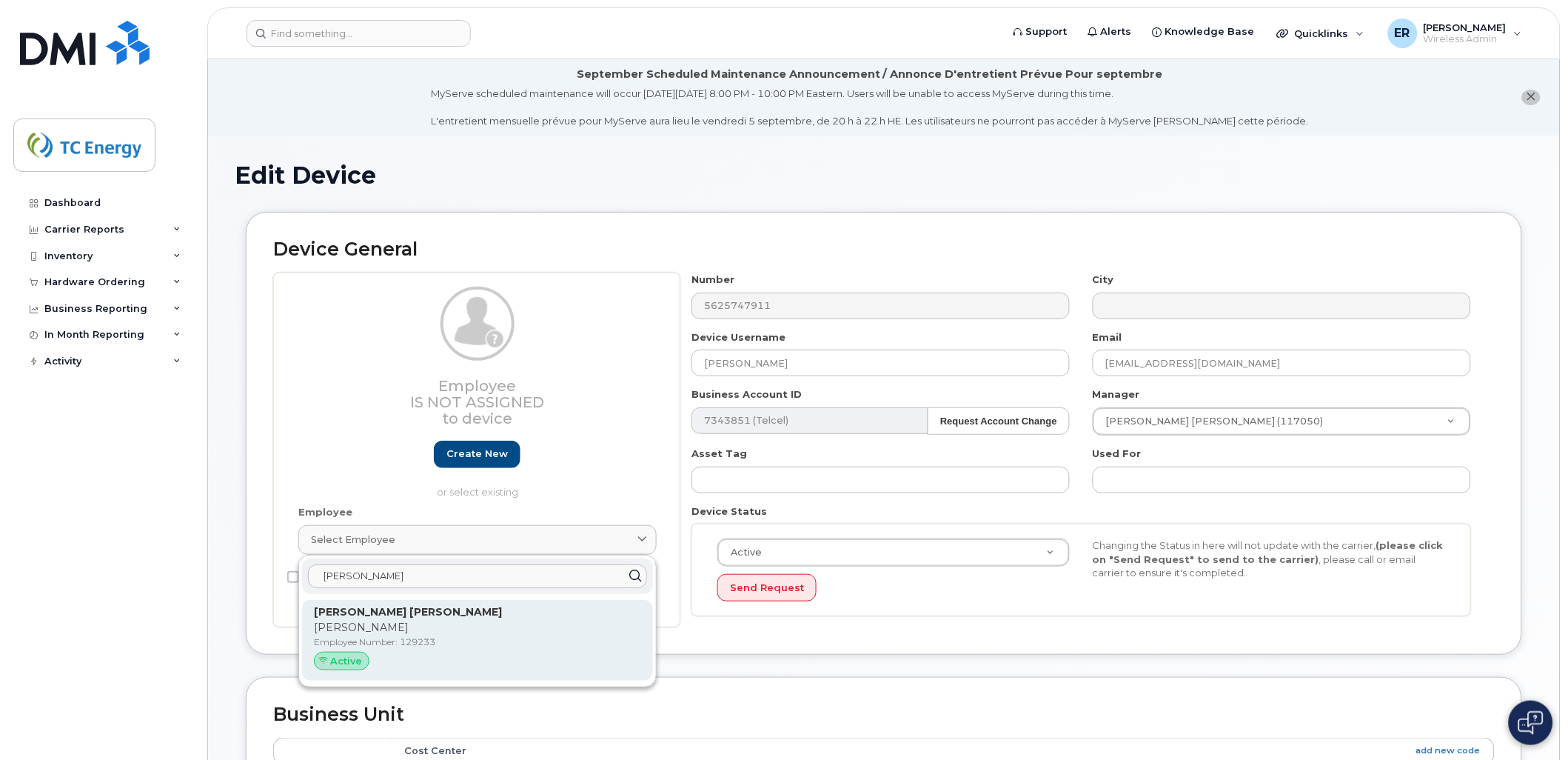
type input "victor alonso"
click at [457, 613] on strong "[PERSON_NAME] [PERSON_NAME]" at bounding box center [407, 612] width 188 height 13
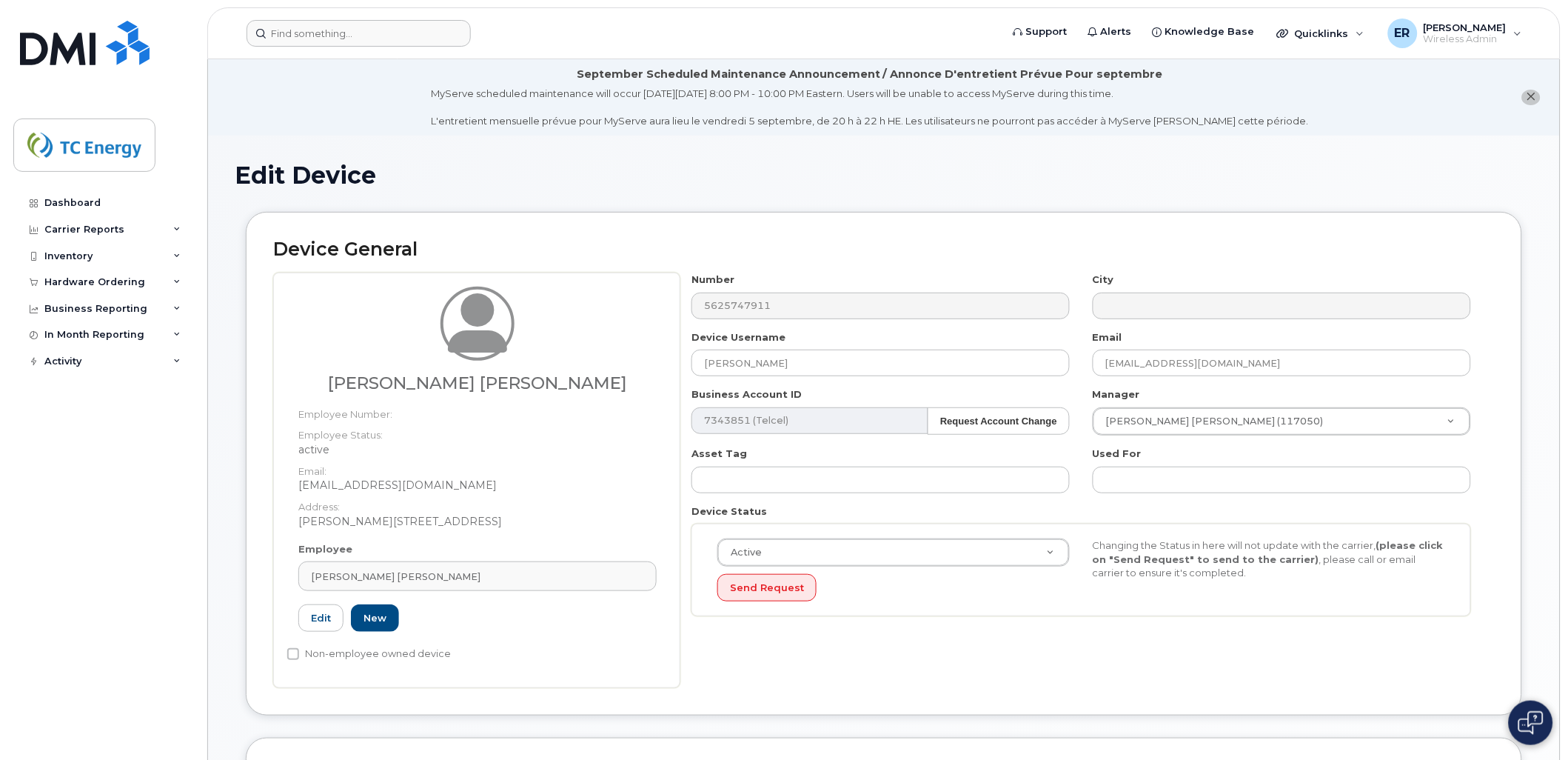
type input "[PERSON_NAME] [PERSON_NAME]"
type input "[EMAIL_ADDRESS][DOMAIN_NAME]"
type input "129233"
type input "4119959"
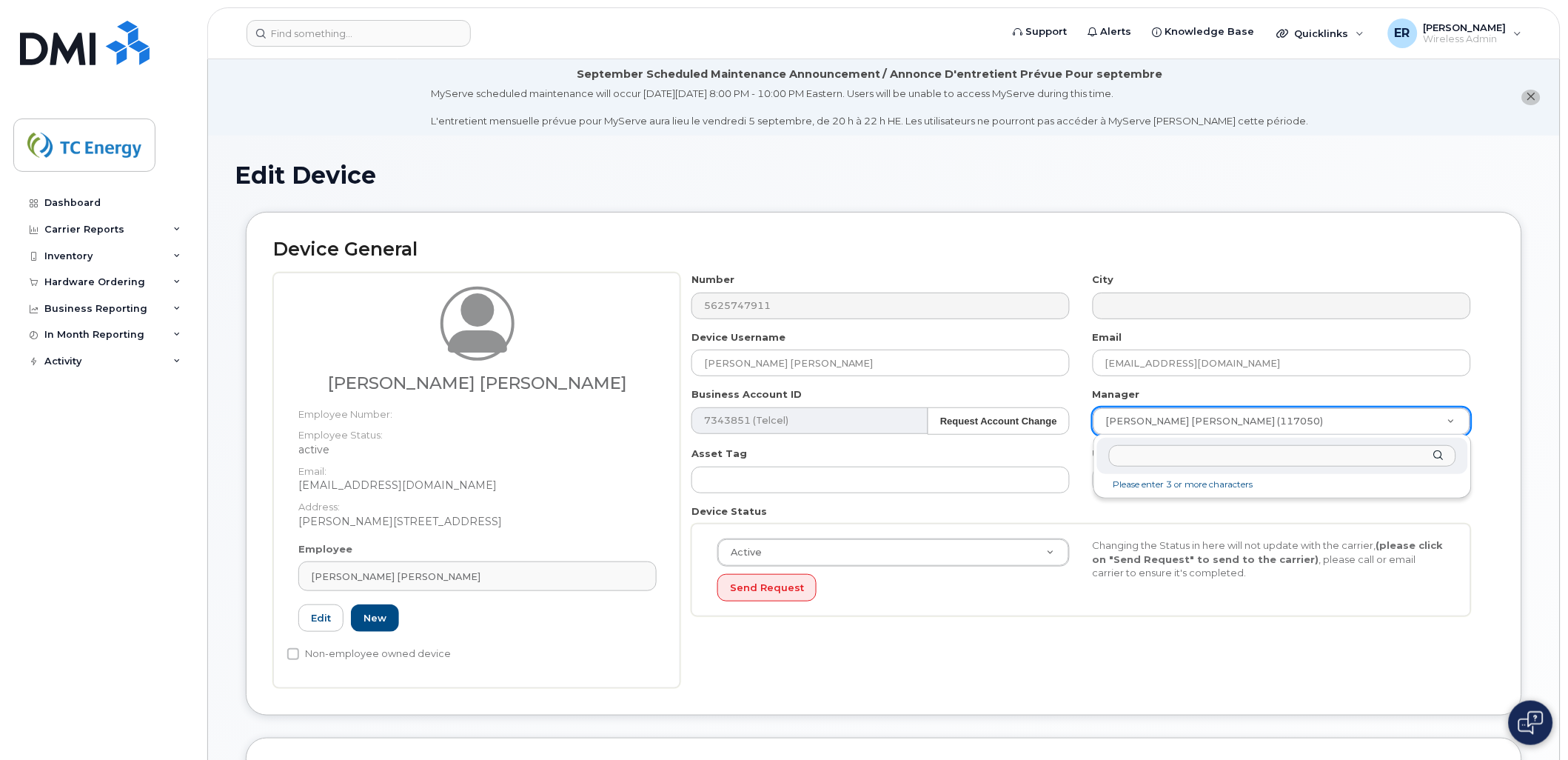
click at [1285, 449] on input "text" at bounding box center [1282, 455] width 347 height 21
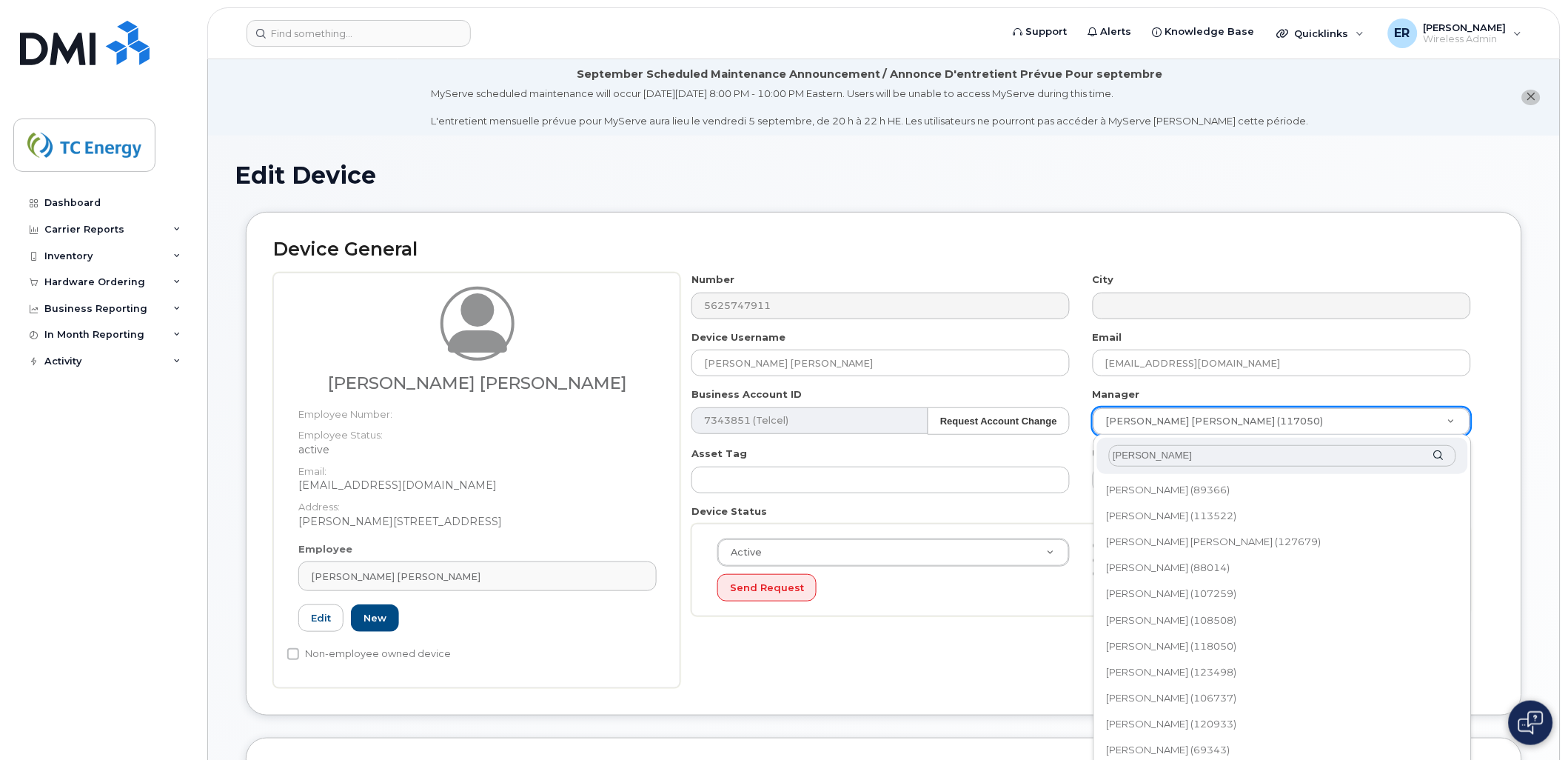
type input "jason br"
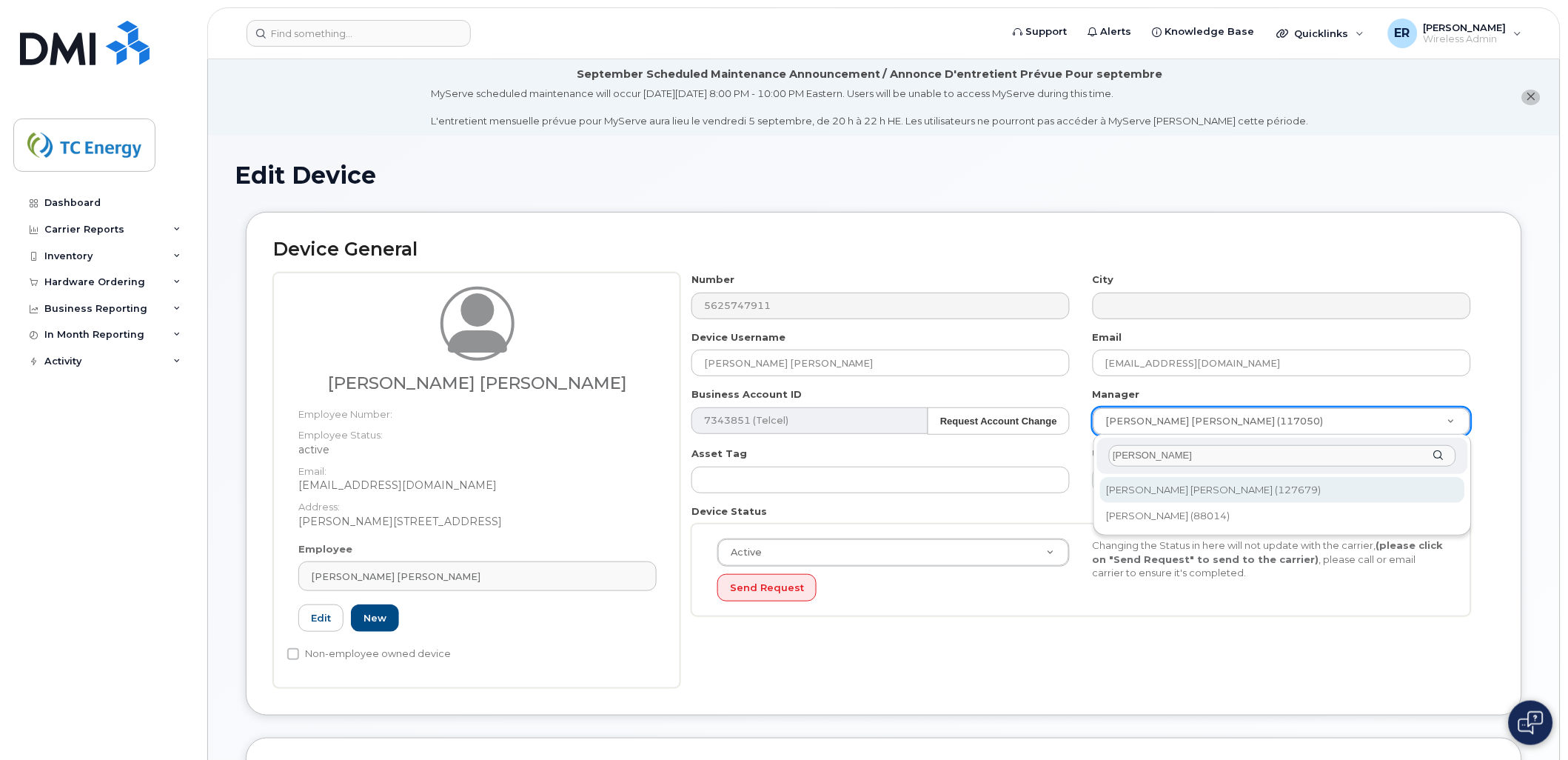
type input "1385070"
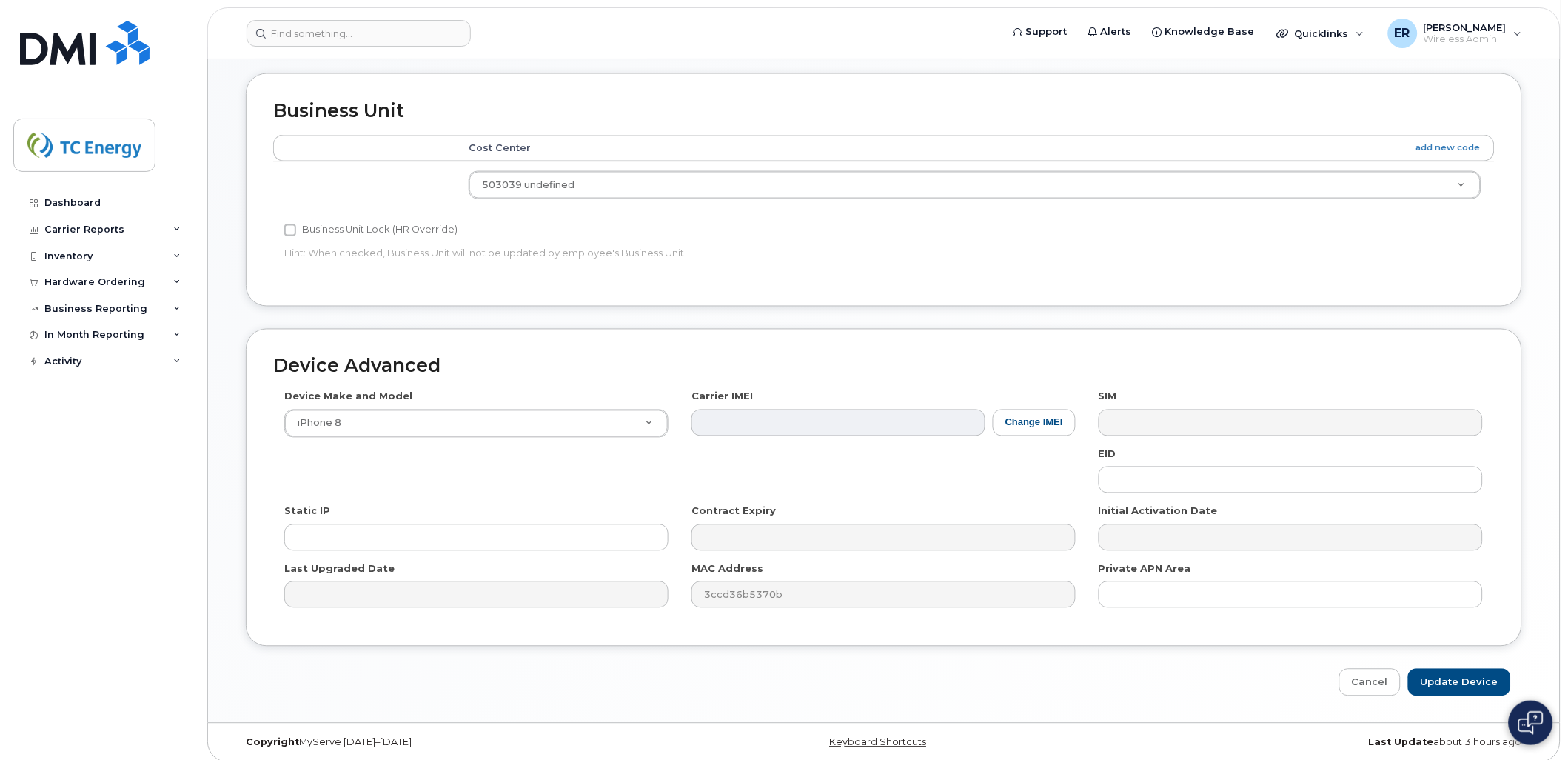
scroll to position [675, 0]
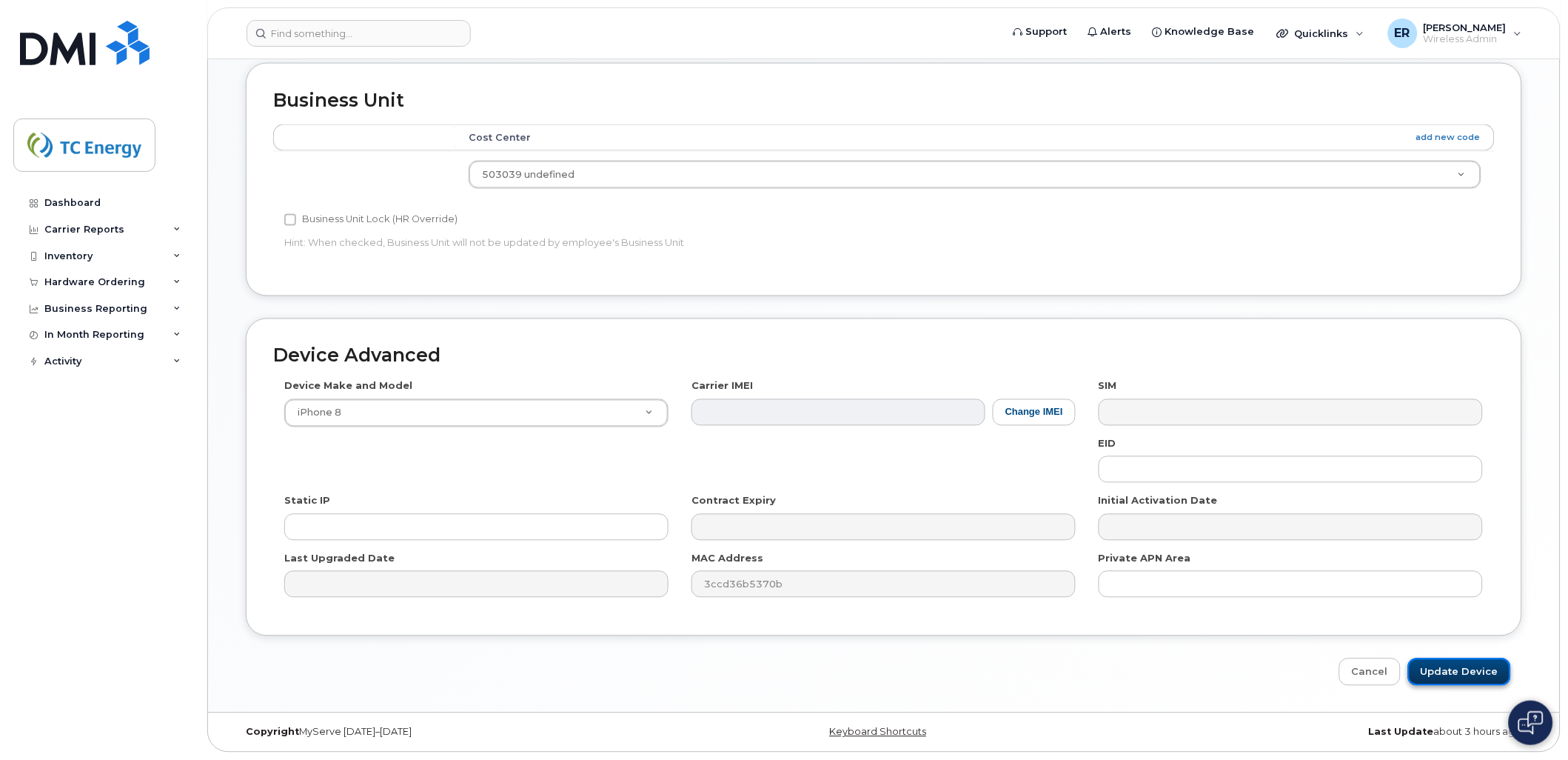
click at [1473, 674] on input "Update Device" at bounding box center [1460, 671] width 103 height 28
type input "Saving..."
